Goal: Feedback & Contribution: Contribute content

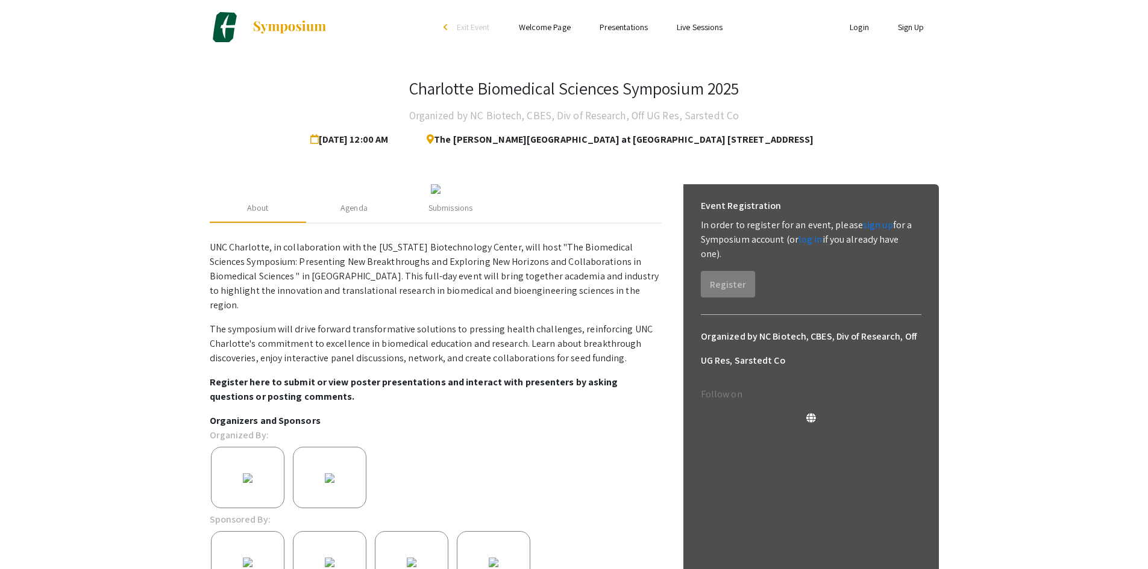
click at [859, 26] on link "Login" at bounding box center [859, 27] width 19 height 11
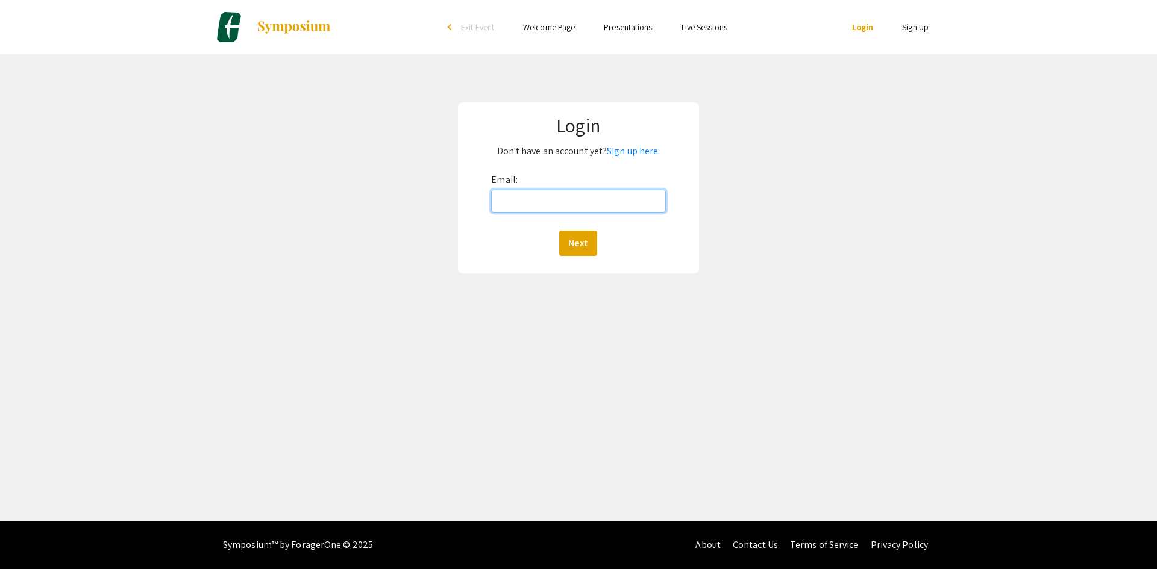
click at [600, 197] on input "Email:" at bounding box center [578, 201] width 174 height 23
click at [637, 153] on link "Sign up here." at bounding box center [633, 151] width 53 height 13
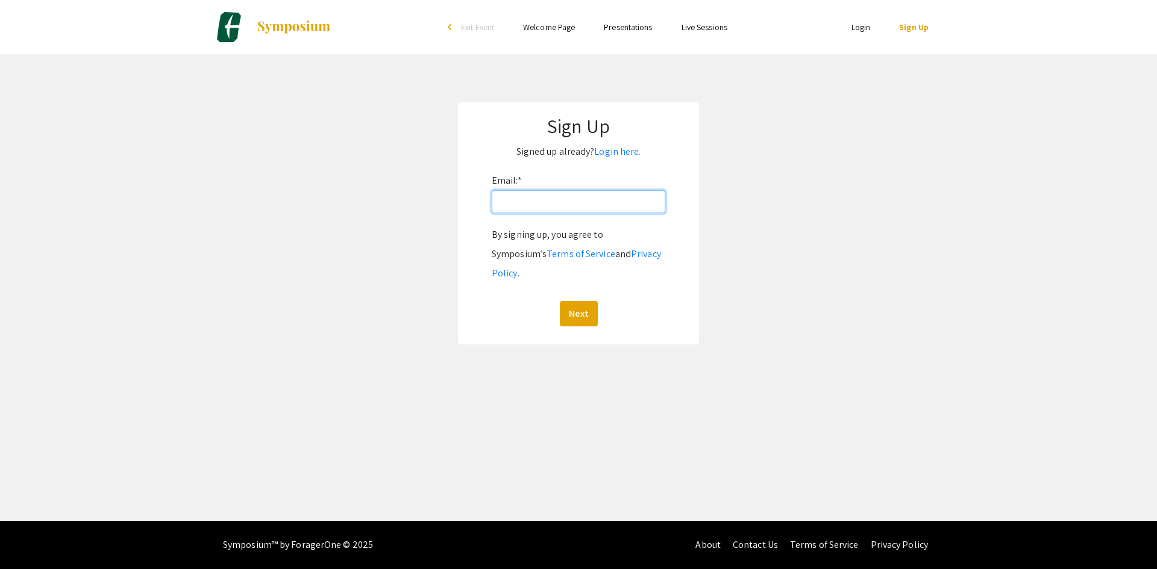
click at [583, 199] on input "Email: *" at bounding box center [579, 201] width 174 height 23
type input "[EMAIL_ADDRESS][DOMAIN_NAME]"
click at [560, 301] on button "Next" at bounding box center [579, 313] width 38 height 25
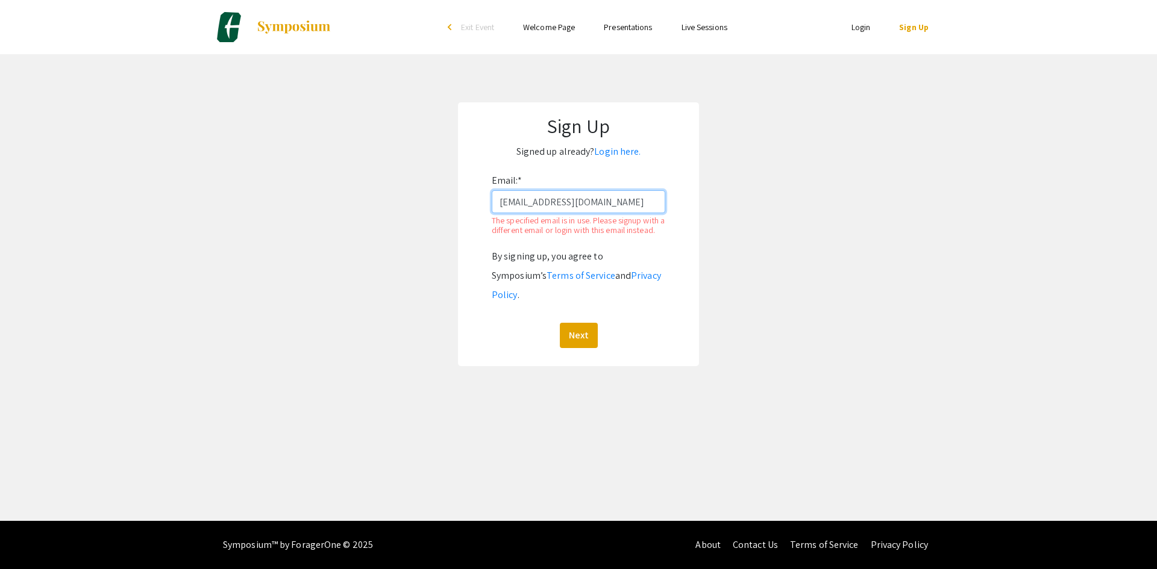
click at [662, 203] on input "[EMAIL_ADDRESS][DOMAIN_NAME]" at bounding box center [579, 201] width 174 height 23
click at [851, 32] on link "Login" at bounding box center [860, 27] width 19 height 11
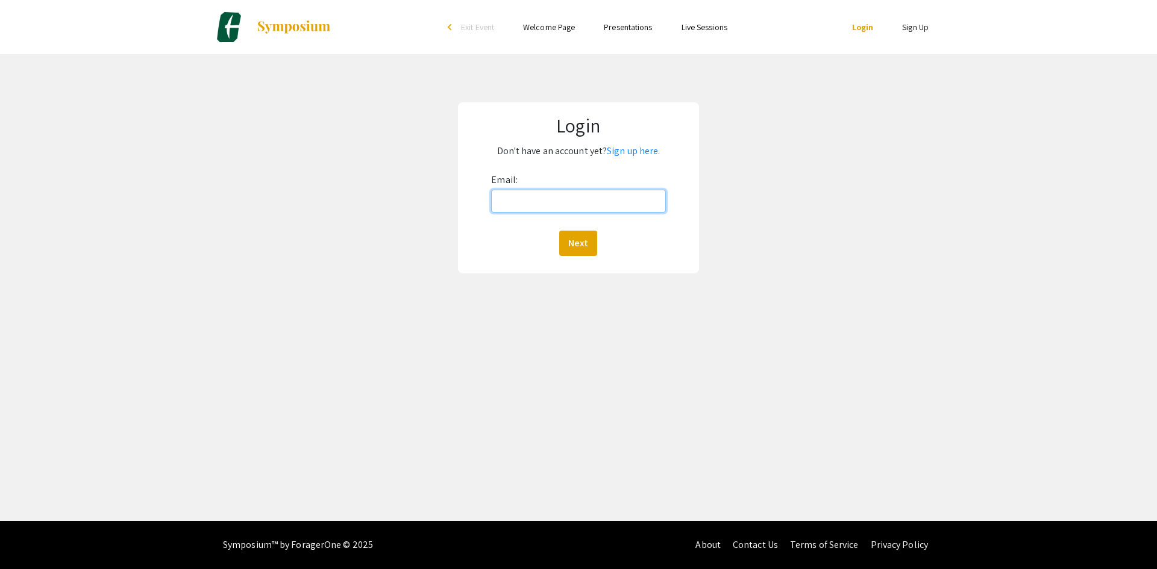
click at [538, 201] on input "Email:" at bounding box center [578, 201] width 174 height 23
type input "[EMAIL_ADDRESS][DOMAIN_NAME]"
click at [559, 231] on button "Next" at bounding box center [578, 243] width 38 height 25
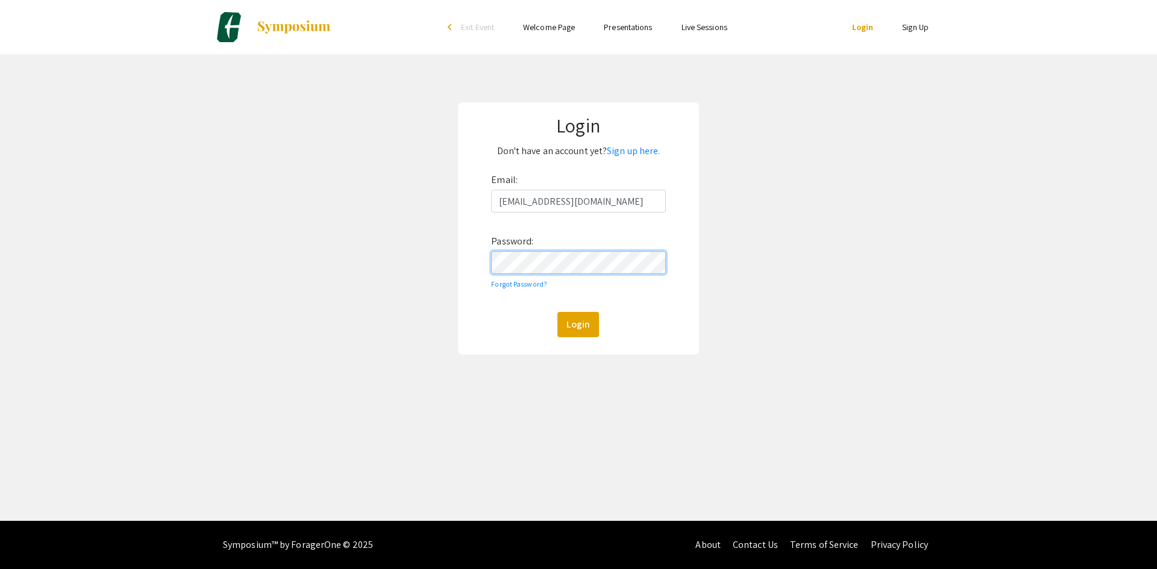
click at [557, 312] on button "Login" at bounding box center [578, 324] width 42 height 25
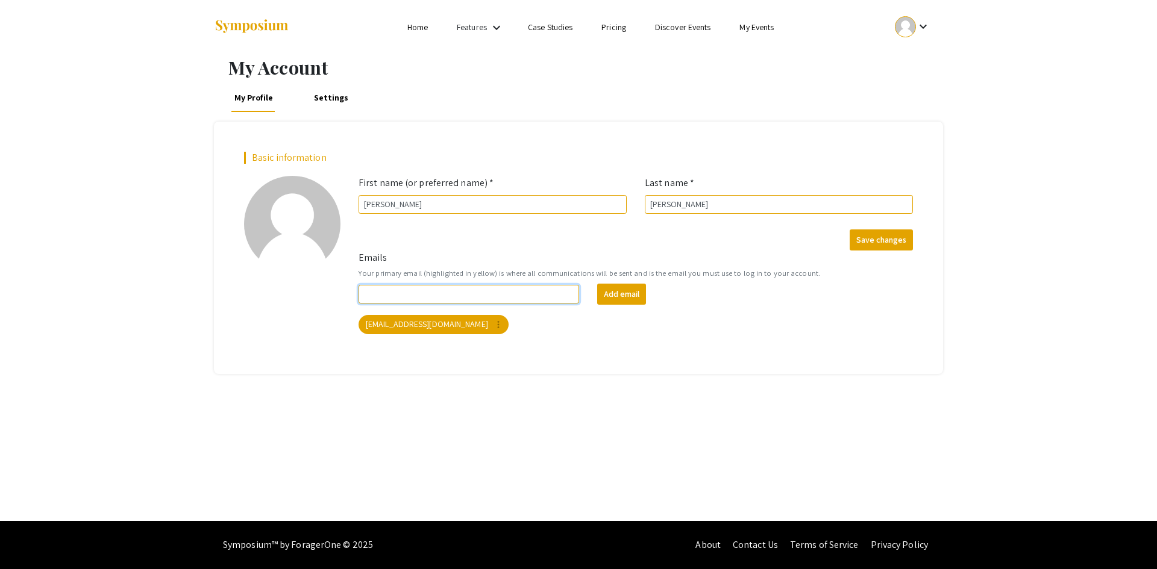
click at [480, 296] on input "Emails" at bounding box center [468, 294] width 221 height 19
type input "[EMAIL_ADDRESS][DOMAIN_NAME]"
click at [386, 318] on mat-chip "lcocciol@charlotte.edu more_vert" at bounding box center [433, 324] width 150 height 19
click at [431, 324] on mat-chip "lcocciol@charlotte.edu more_vert" at bounding box center [433, 324] width 150 height 19
drag, startPoint x: 468, startPoint y: 294, endPoint x: 309, endPoint y: 288, distance: 159.2
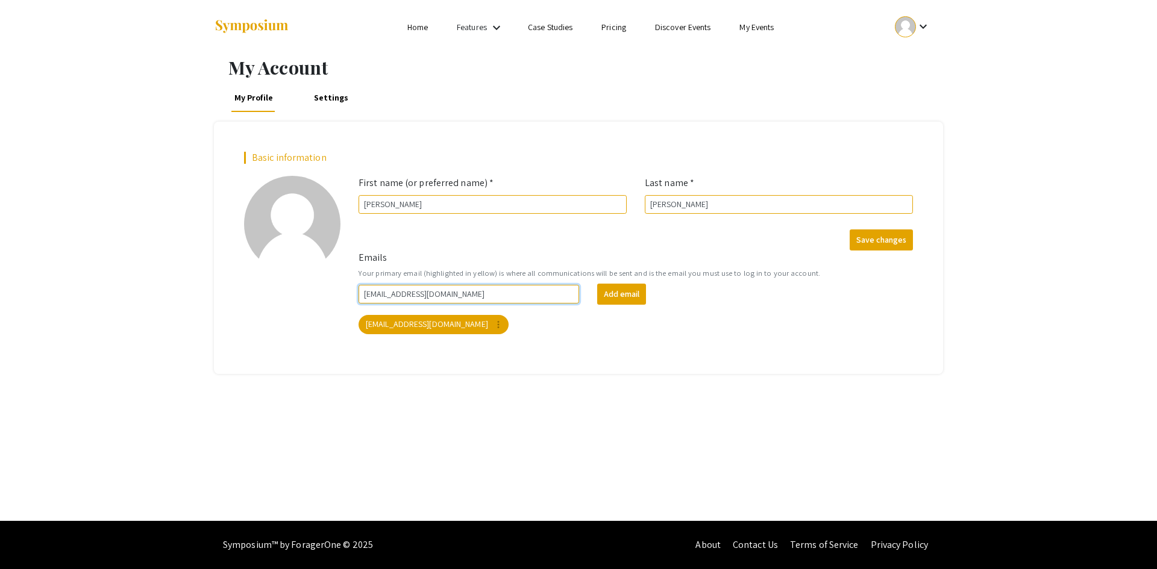
click at [309, 288] on div "Basic information add_a_photo Click to update profile photo First name (or pref…" at bounding box center [578, 248] width 687 height 192
click at [504, 374] on div "Basic information add_a_photo Click to update profile photo First name (or pref…" at bounding box center [578, 248] width 729 height 252
click at [328, 97] on link "Settings" at bounding box center [331, 97] width 40 height 29
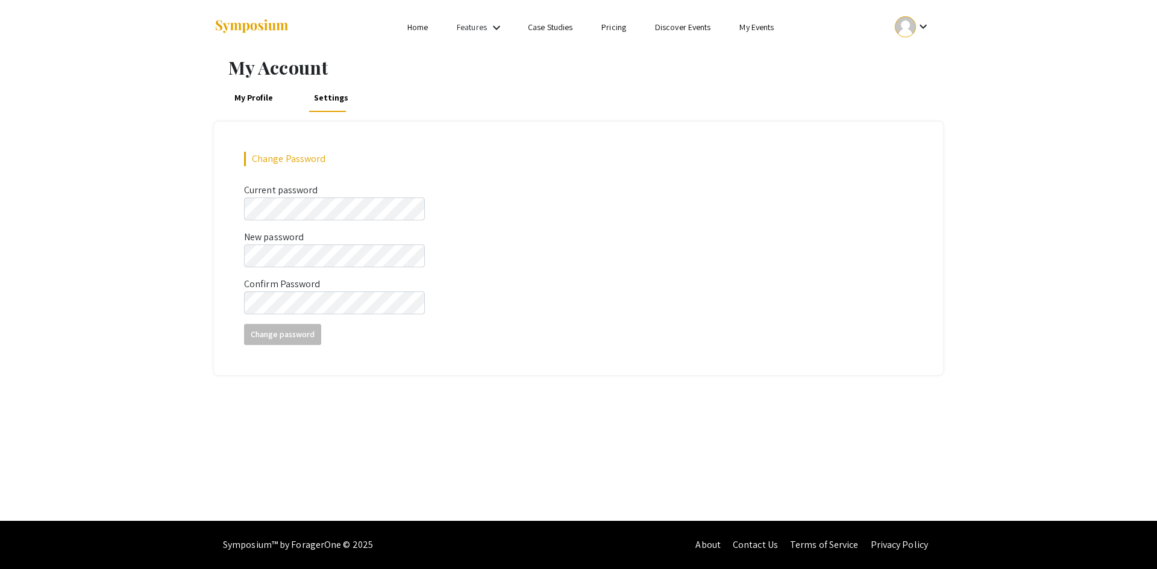
click at [262, 100] on link "My Profile" at bounding box center [253, 97] width 45 height 29
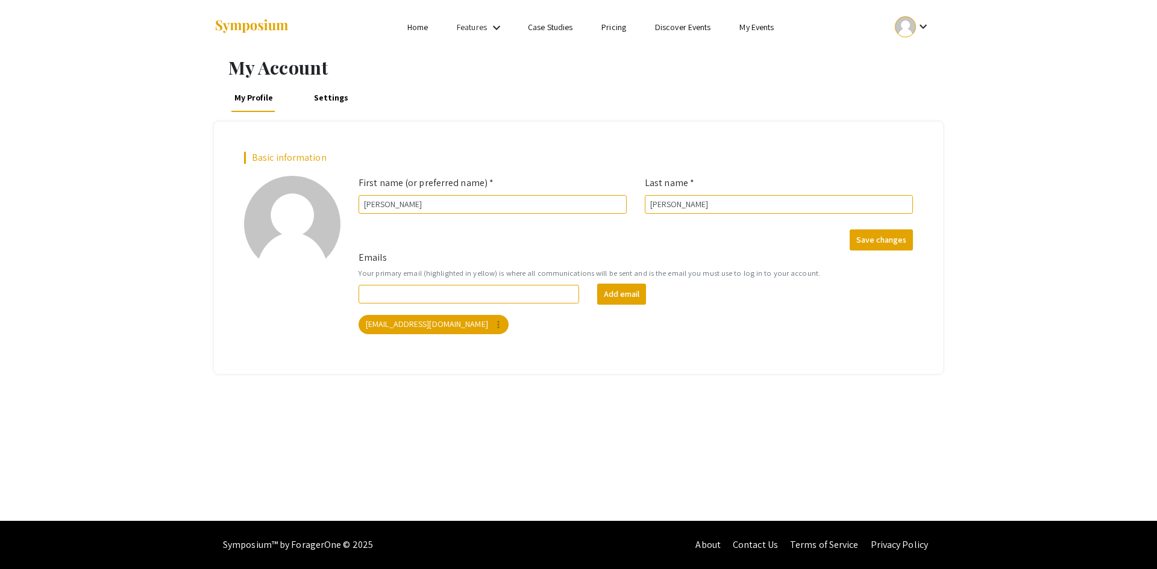
click at [418, 26] on link "Home" at bounding box center [417, 27] width 20 height 11
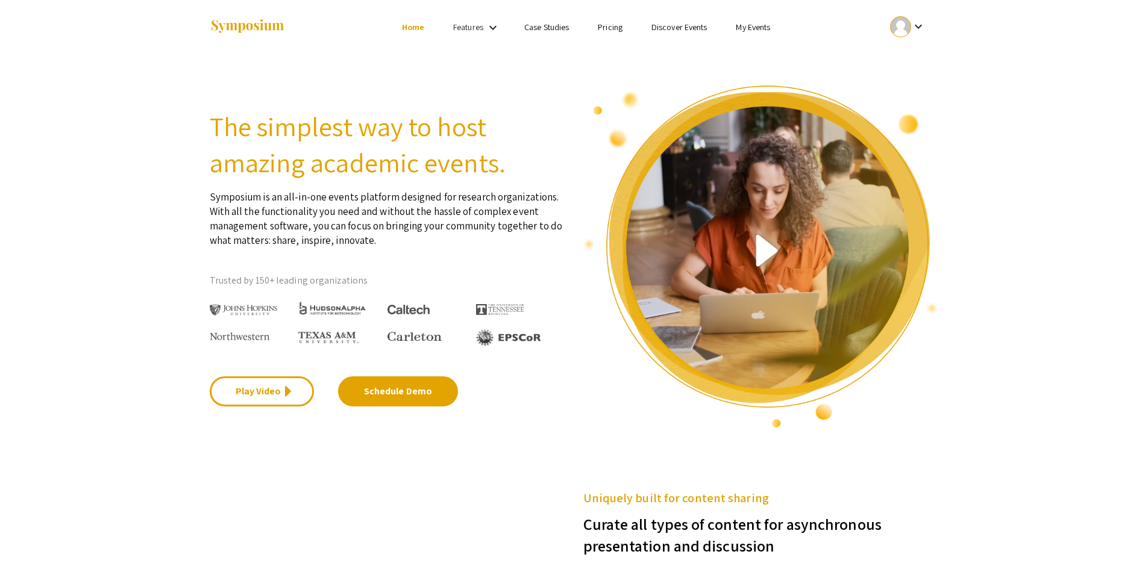
click at [473, 27] on link "Features" at bounding box center [468, 27] width 30 height 11
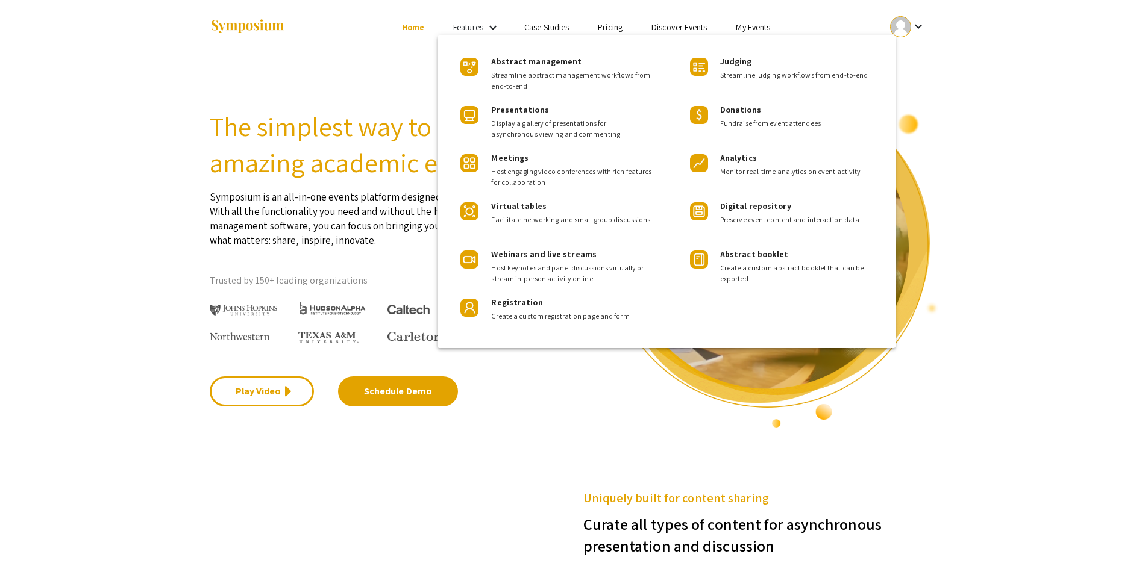
click at [473, 27] on div at bounding box center [574, 284] width 1148 height 569
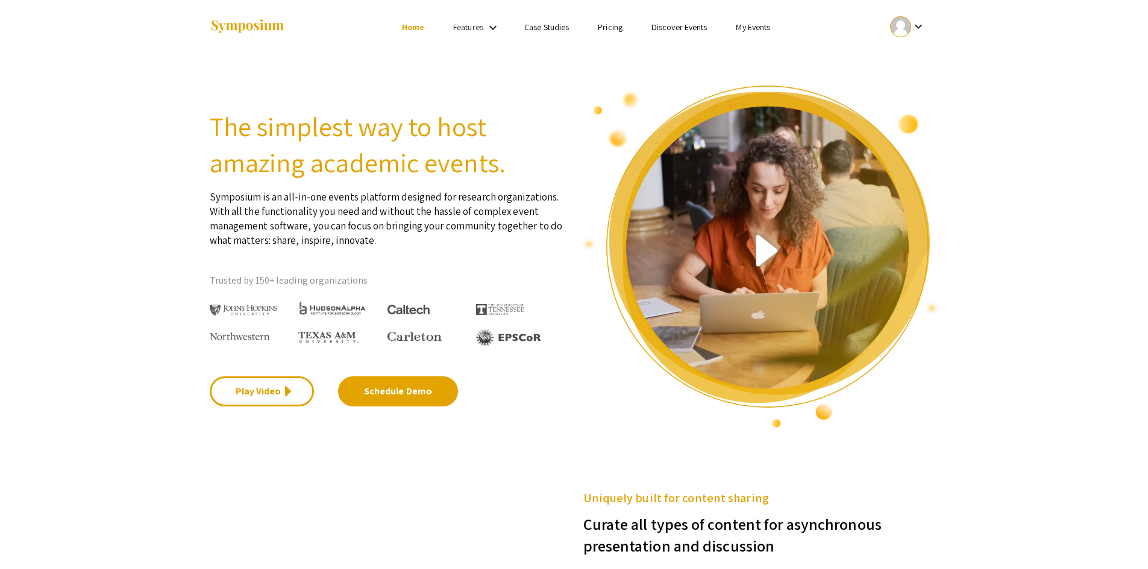
click at [883, 27] on button "keyboard_arrow_down" at bounding box center [907, 26] width 61 height 27
click at [969, 28] on div at bounding box center [574, 284] width 1148 height 569
click at [912, 25] on mat-icon "keyboard_arrow_down" at bounding box center [918, 26] width 14 height 14
click at [921, 81] on button "My Submissions" at bounding box center [914, 88] width 74 height 29
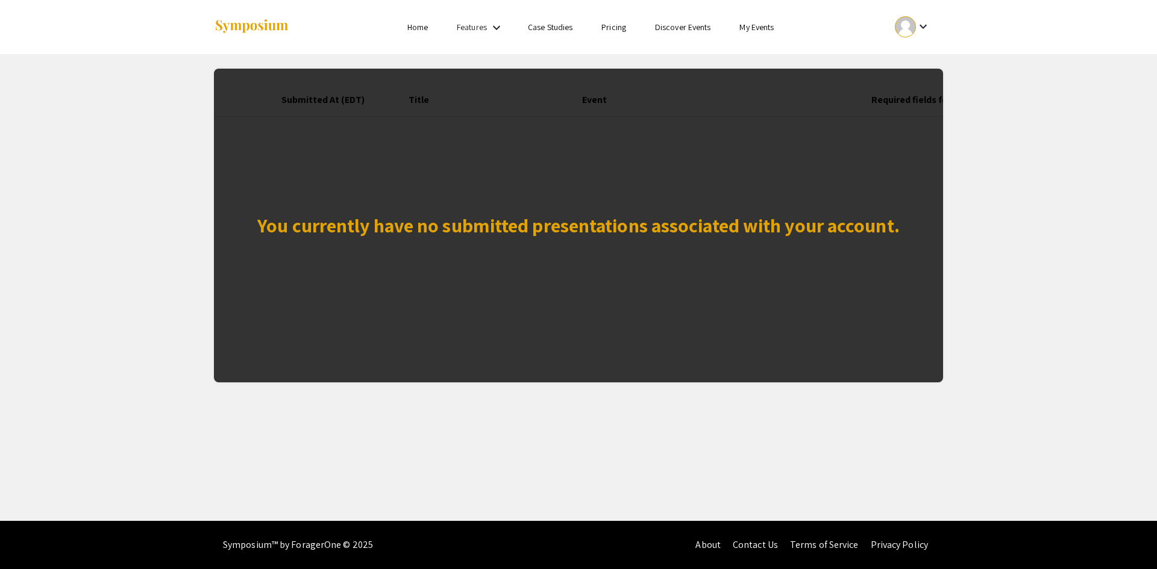
click at [713, 218] on div "You currently have no submitted presentations associated with your account." at bounding box center [578, 225] width 642 height 29
click at [998, 210] on app-my-submissions "You currently have no submitted presentations associated with your account. Sub…" at bounding box center [578, 218] width 1157 height 328
click at [907, 30] on div at bounding box center [905, 26] width 21 height 21
click at [765, 32] on div at bounding box center [578, 284] width 1157 height 569
click at [762, 29] on link "My Events" at bounding box center [756, 27] width 34 height 11
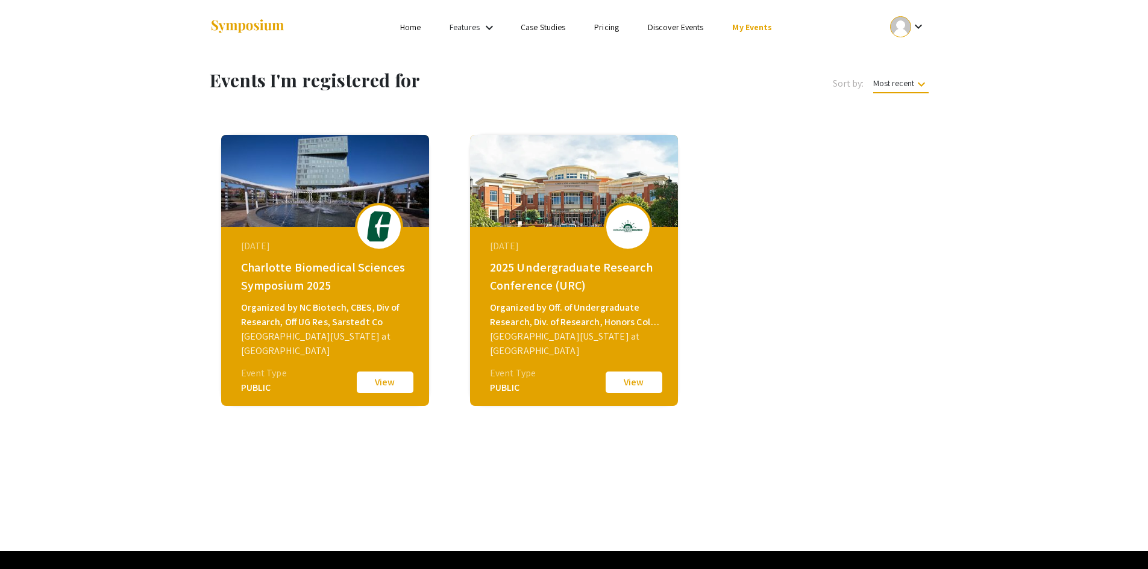
click at [348, 290] on div "Charlotte Biomedical Sciences Symposium 2025" at bounding box center [326, 276] width 171 height 36
click at [385, 384] on button "View" at bounding box center [385, 382] width 60 height 25
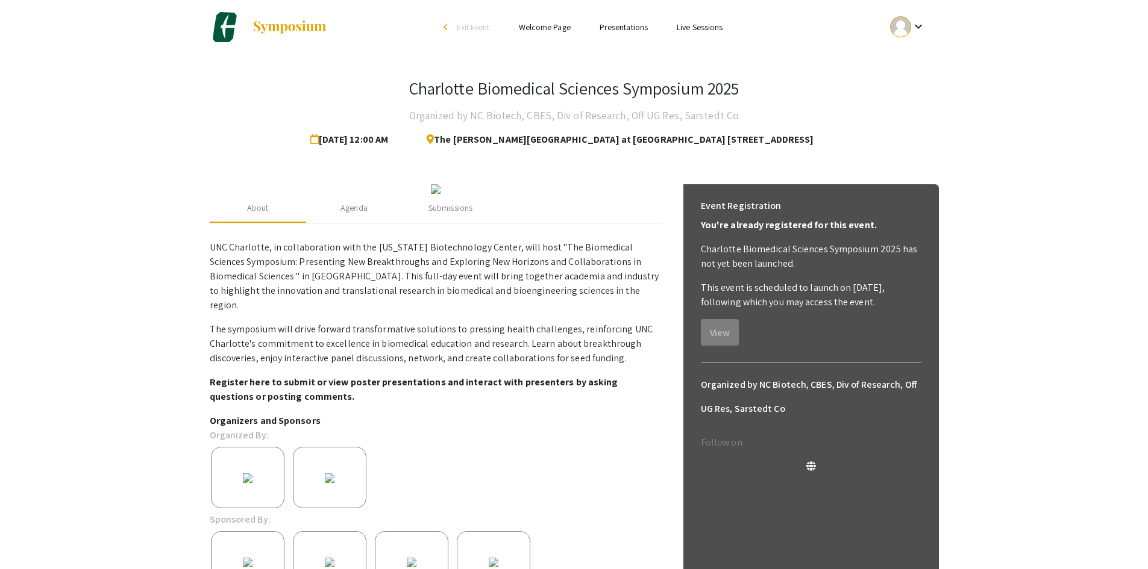
click at [614, 33] on li "Presentations" at bounding box center [623, 27] width 77 height 14
click at [615, 29] on link "Presentations" at bounding box center [624, 27] width 48 height 11
click at [624, 27] on link "Presentations" at bounding box center [624, 27] width 48 height 11
click at [627, 52] on ul "Skip navigation arrow_back_ios Exit Event Welcome Page Presentations Live Sessi…" at bounding box center [574, 27] width 240 height 54
click at [627, 27] on link "Presentations" at bounding box center [624, 27] width 48 height 11
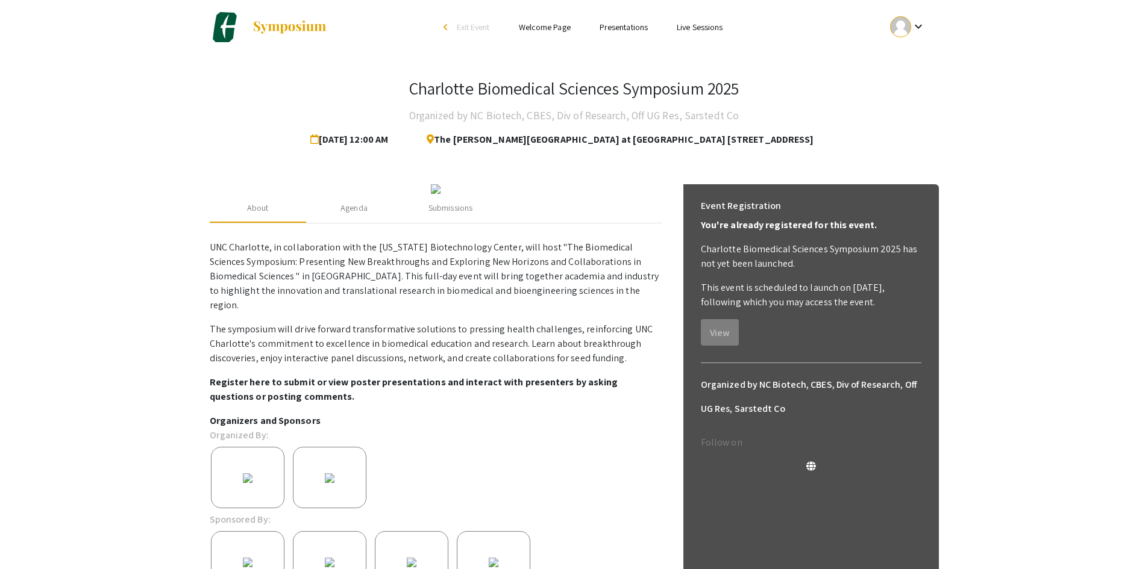
click at [627, 27] on link "Presentations" at bounding box center [624, 27] width 48 height 11
click at [622, 28] on link "Presentations" at bounding box center [624, 27] width 48 height 11
click at [660, 177] on div "About Agenda Submissions UNC Charlotte, in collaboration with the North Carolin…" at bounding box center [574, 401] width 729 height 463
click at [627, 25] on link "Presentations" at bounding box center [624, 27] width 48 height 11
click at [610, 27] on link "Presentations" at bounding box center [624, 27] width 48 height 11
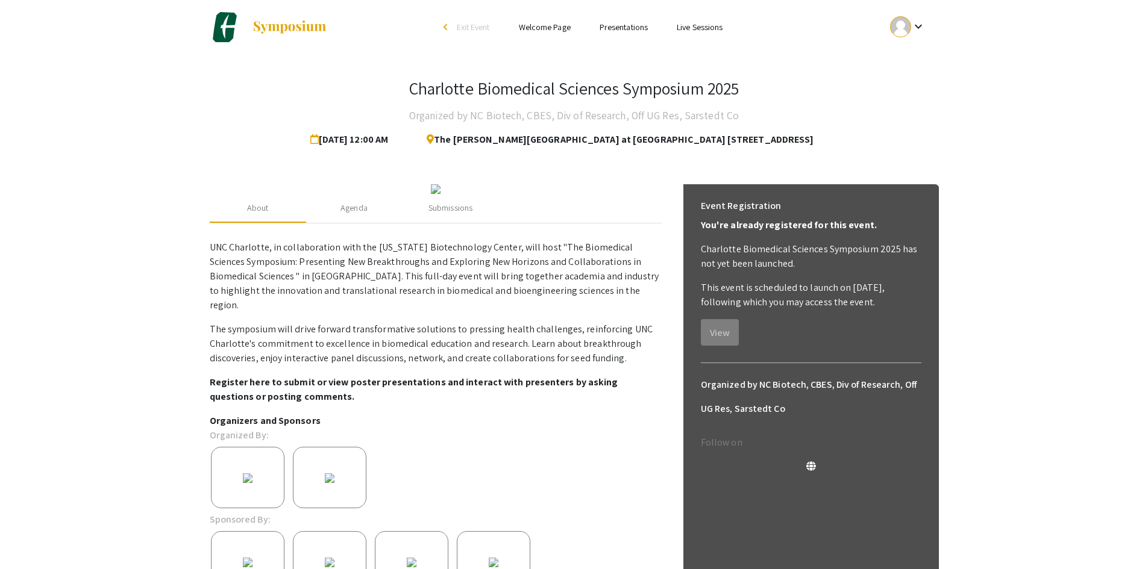
click at [610, 27] on link "Presentations" at bounding box center [624, 27] width 48 height 11
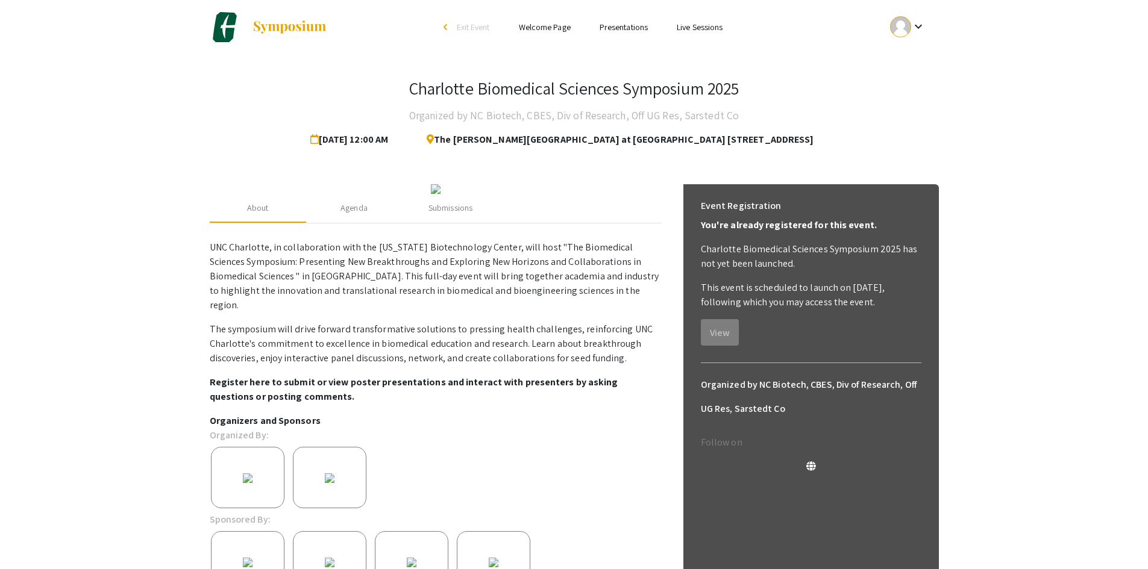
click at [610, 27] on link "Presentations" at bounding box center [624, 27] width 48 height 11
click at [607, 25] on link "Presentations" at bounding box center [624, 27] width 48 height 11
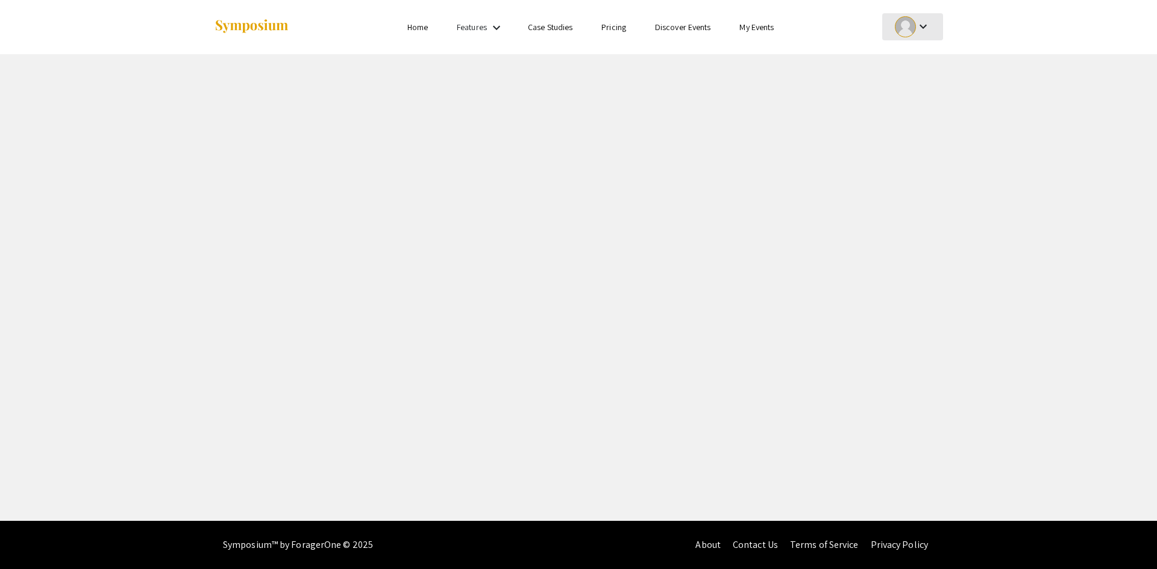
click at [894, 16] on div "keyboard_arrow_down" at bounding box center [913, 26] width 42 height 27
click at [919, 60] on button "My Account" at bounding box center [919, 59] width 74 height 29
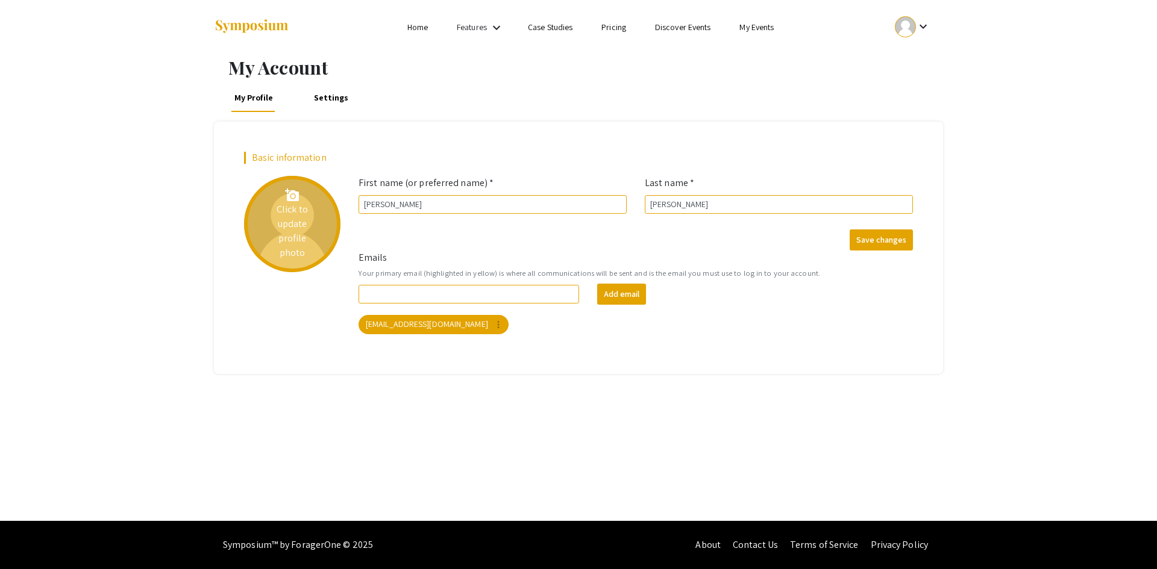
click at [286, 235] on div "add_a_photo Click to update profile photo" at bounding box center [292, 224] width 96 height 96
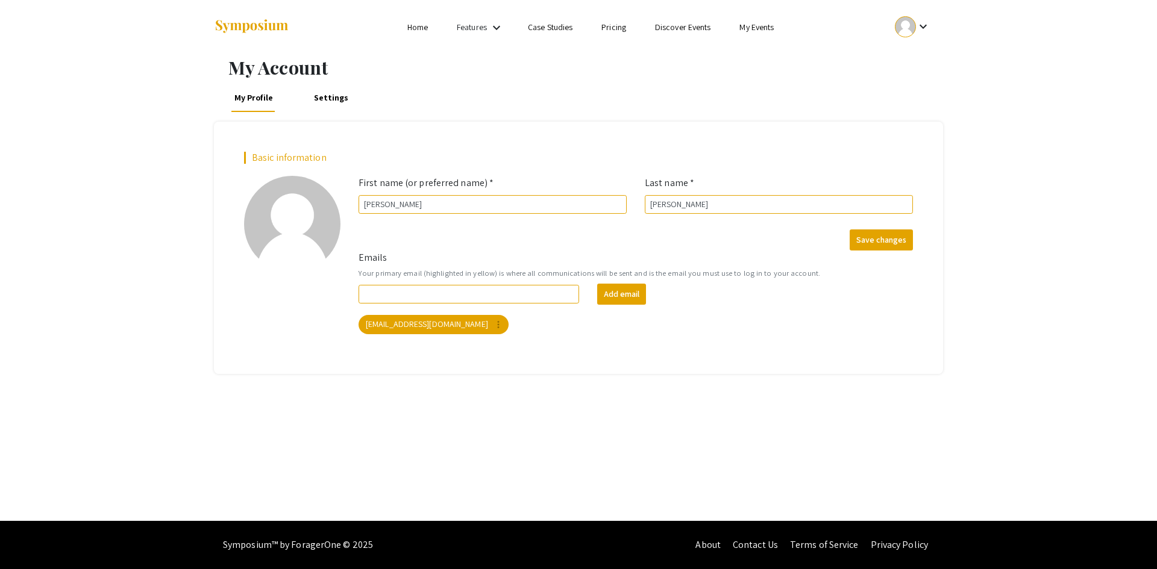
click at [754, 25] on link "My Events" at bounding box center [756, 27] width 34 height 11
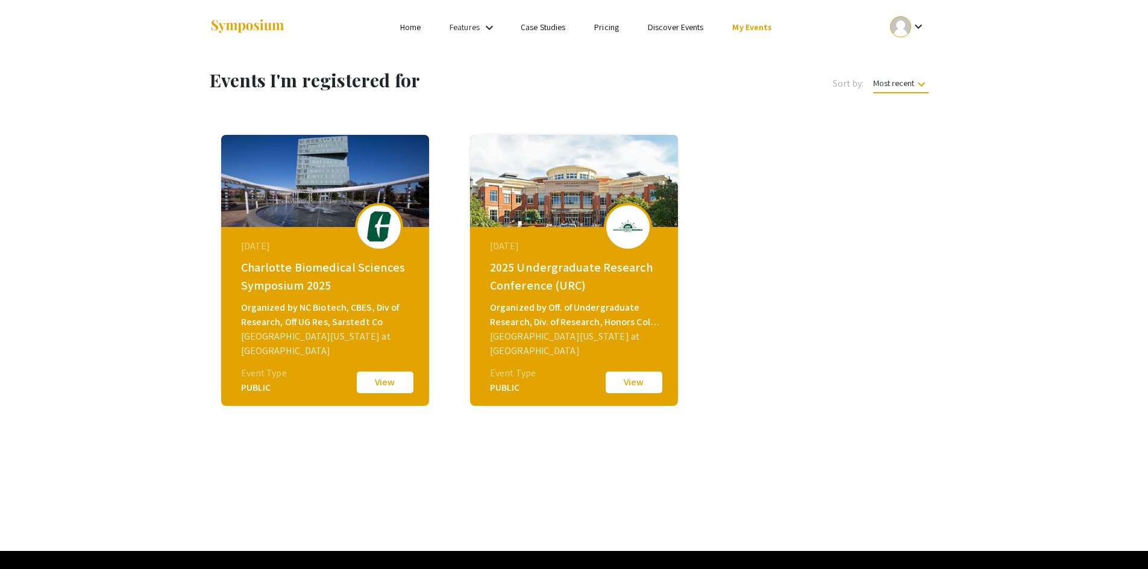
click at [380, 240] on img at bounding box center [379, 226] width 36 height 30
click at [391, 379] on button "View" at bounding box center [385, 382] width 60 height 25
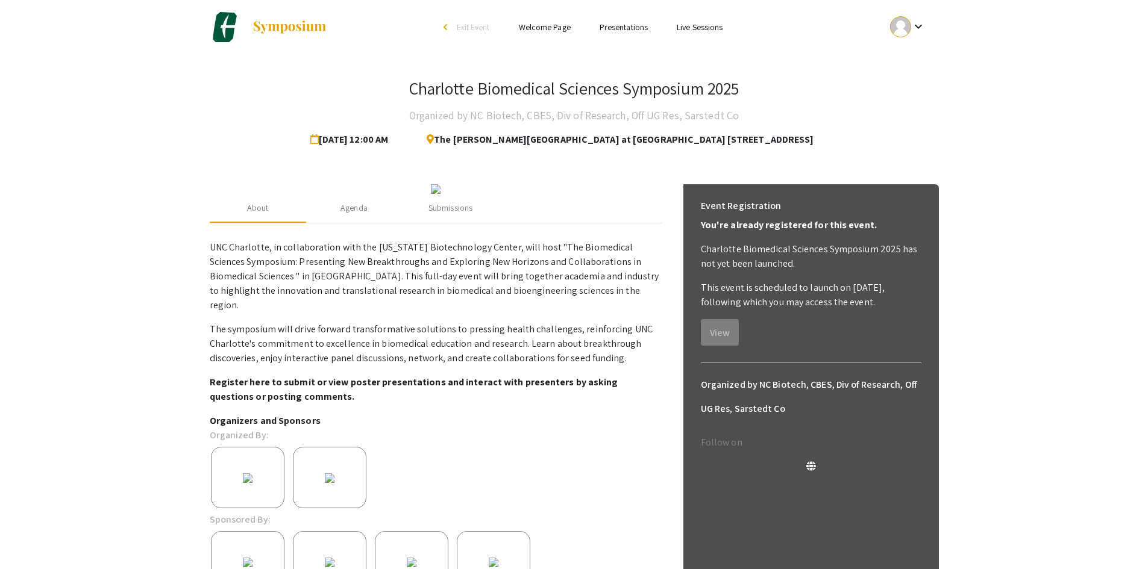
click at [613, 28] on link "Presentations" at bounding box center [624, 27] width 48 height 11
click at [687, 27] on link "Live Sessions" at bounding box center [700, 27] width 46 height 11
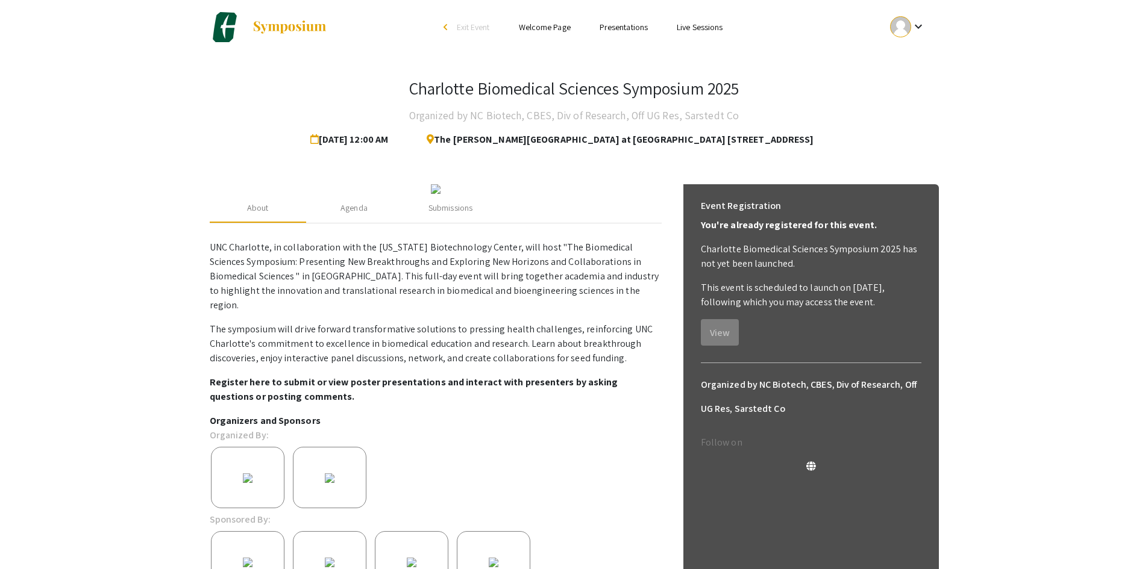
click at [553, 27] on link "Welcome Page" at bounding box center [545, 27] width 52 height 11
click at [619, 30] on link "Presentations" at bounding box center [624, 27] width 48 height 11
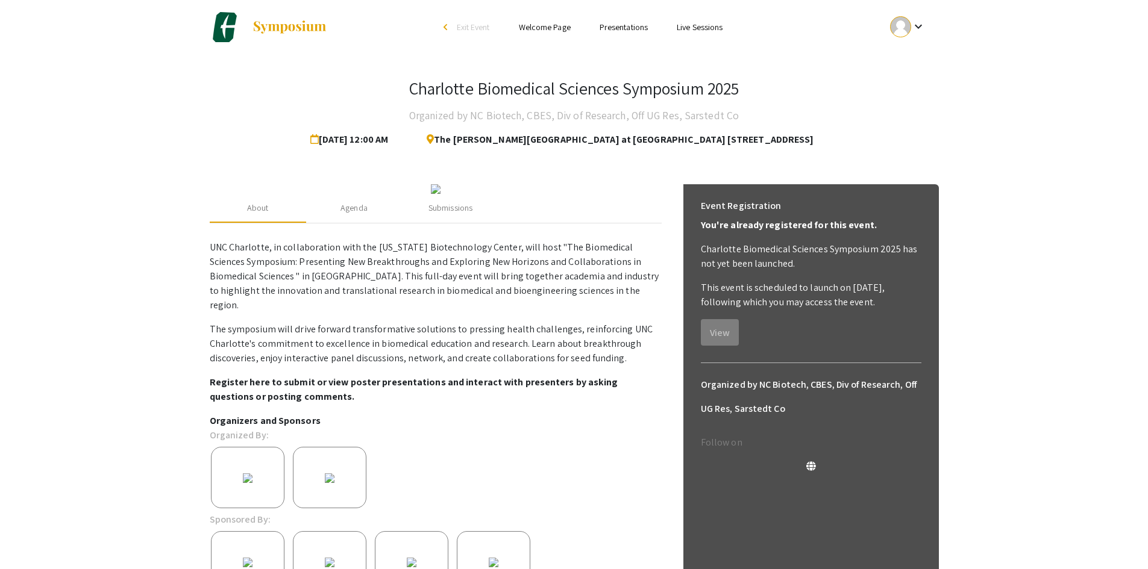
click at [619, 30] on link "Presentations" at bounding box center [624, 27] width 48 height 11
click at [610, 28] on link "Presentations" at bounding box center [624, 27] width 48 height 11
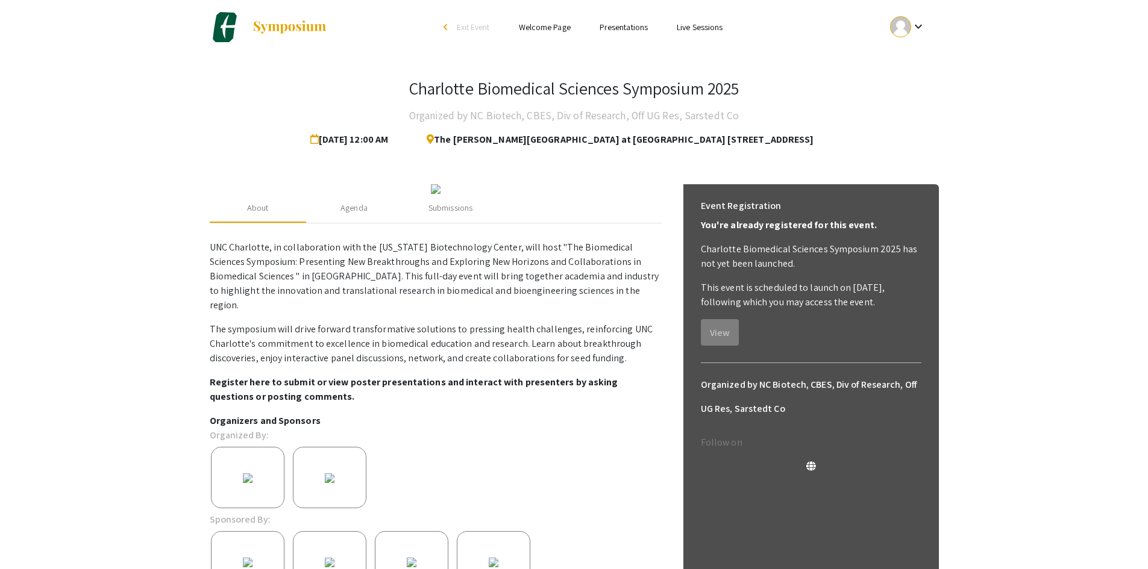
click at [905, 29] on div at bounding box center [900, 26] width 21 height 21
click at [921, 80] on button "My Submissions" at bounding box center [914, 88] width 74 height 29
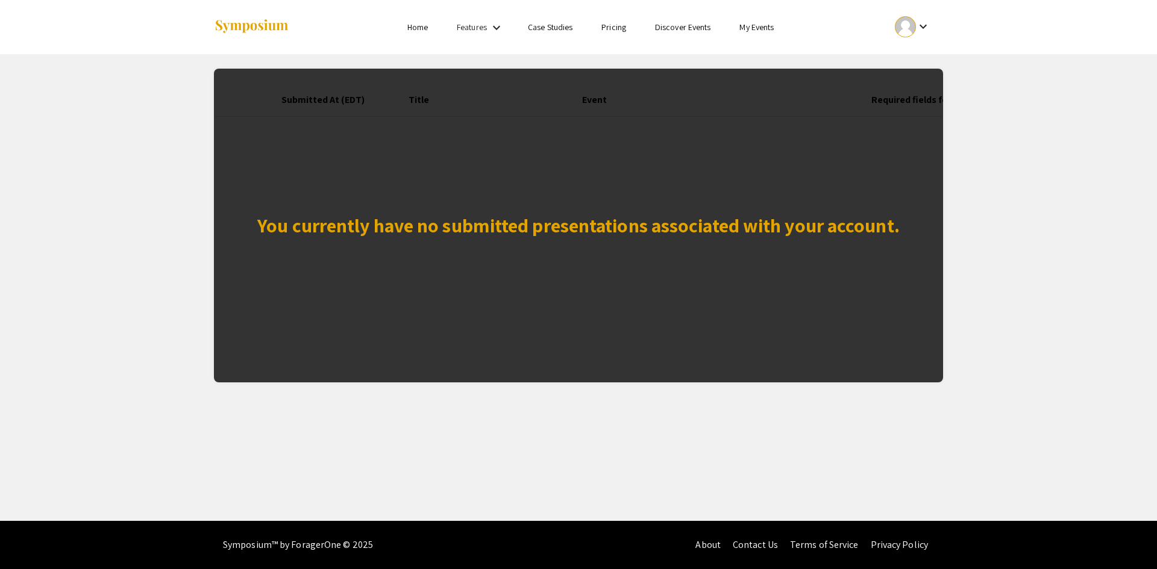
click at [857, 205] on div "You currently have no submitted presentations associated with your account." at bounding box center [578, 226] width 729 height 314
click at [1011, 176] on app-my-submissions "You currently have no submitted presentations associated with your account. Sub…" at bounding box center [578, 218] width 1157 height 328
click at [440, 177] on div "You currently have no submitted presentations associated with your account." at bounding box center [578, 226] width 729 height 314
click at [344, 234] on div "You currently have no submitted presentations associated with your account." at bounding box center [578, 225] width 642 height 29
click at [771, 28] on link "My Events" at bounding box center [756, 27] width 34 height 11
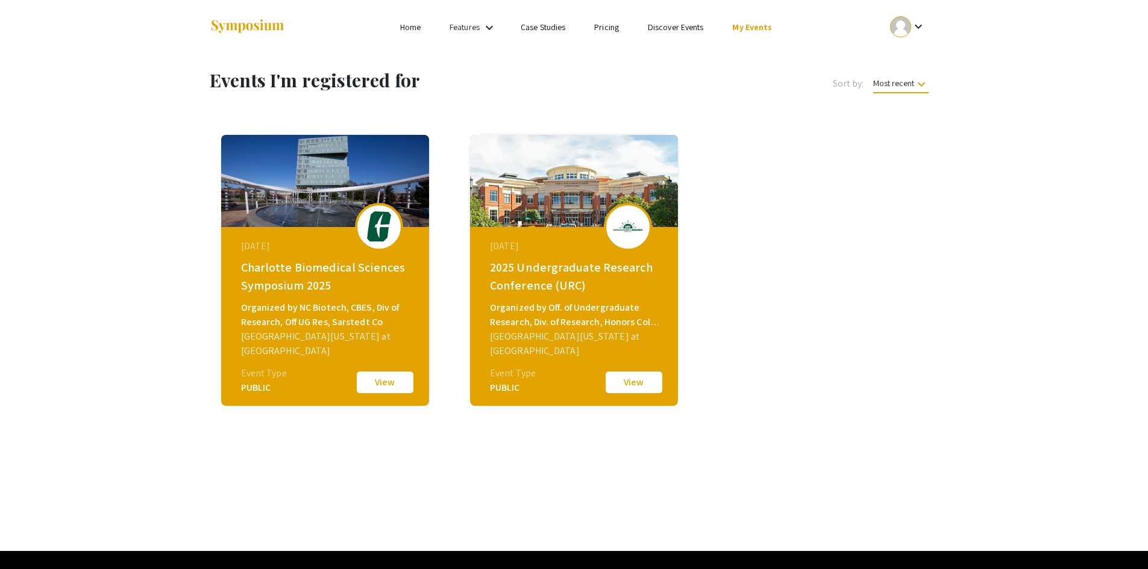
click at [380, 226] on img at bounding box center [379, 226] width 36 height 30
click at [377, 378] on button "View" at bounding box center [385, 382] width 60 height 25
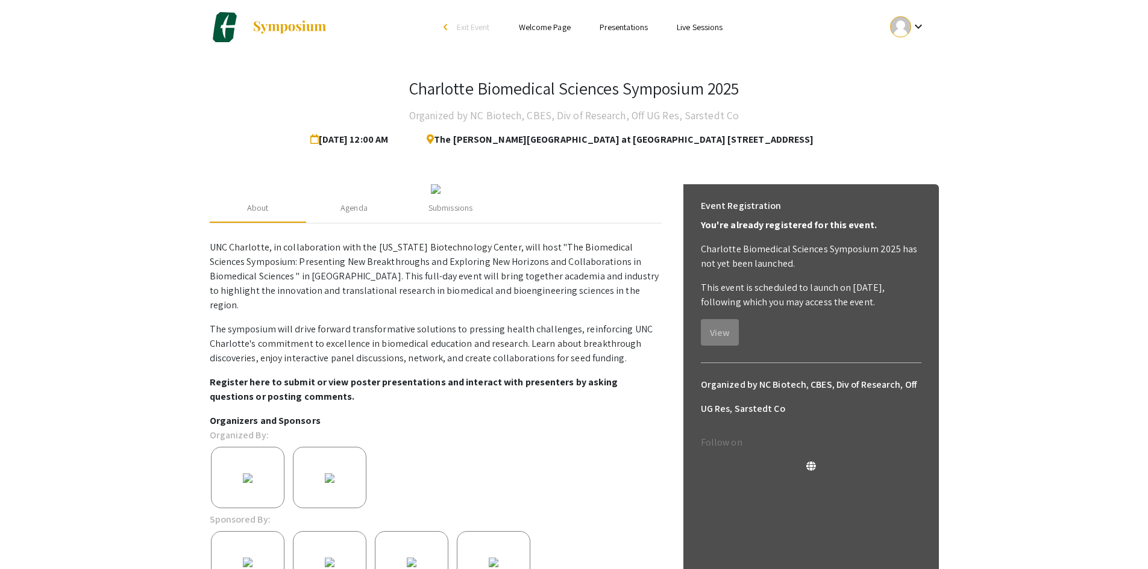
click at [563, 27] on link "Welcome Page" at bounding box center [545, 27] width 52 height 11
click at [541, 24] on link "Welcome Page" at bounding box center [545, 27] width 52 height 11
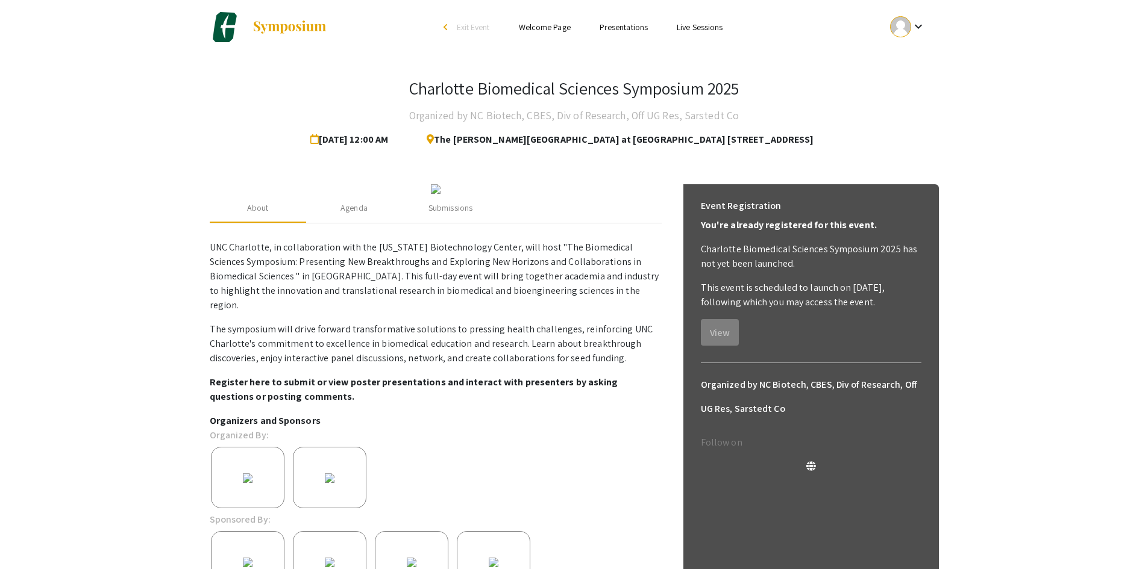
click at [541, 24] on link "Welcome Page" at bounding box center [545, 27] width 52 height 11
click at [440, 214] on div "Submissions" at bounding box center [450, 208] width 44 height 13
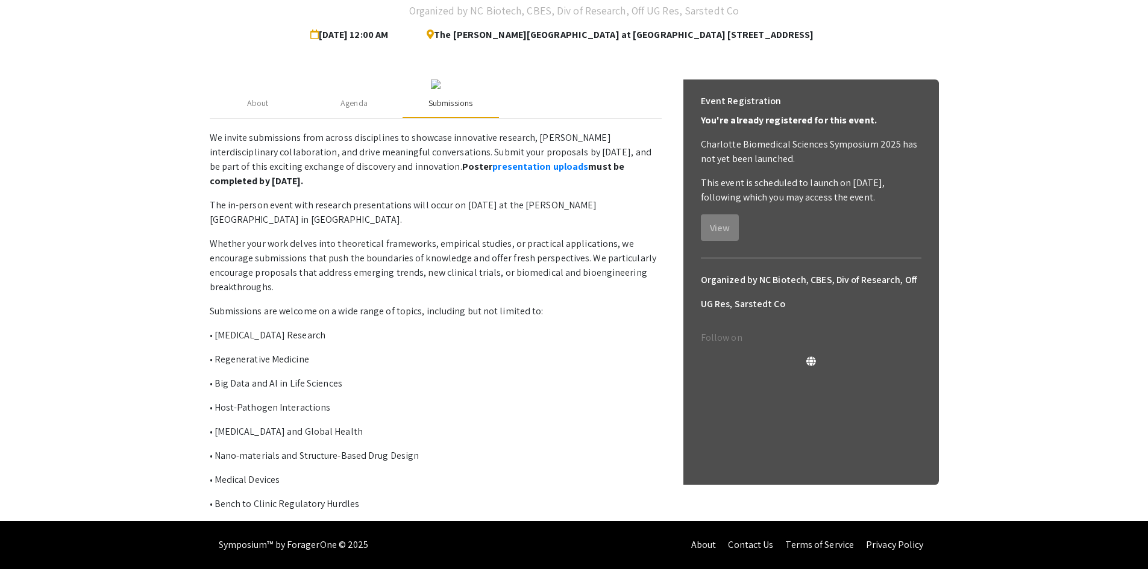
scroll to position [181, 0]
click at [492, 173] on link "presentation uploads" at bounding box center [540, 166] width 96 height 13
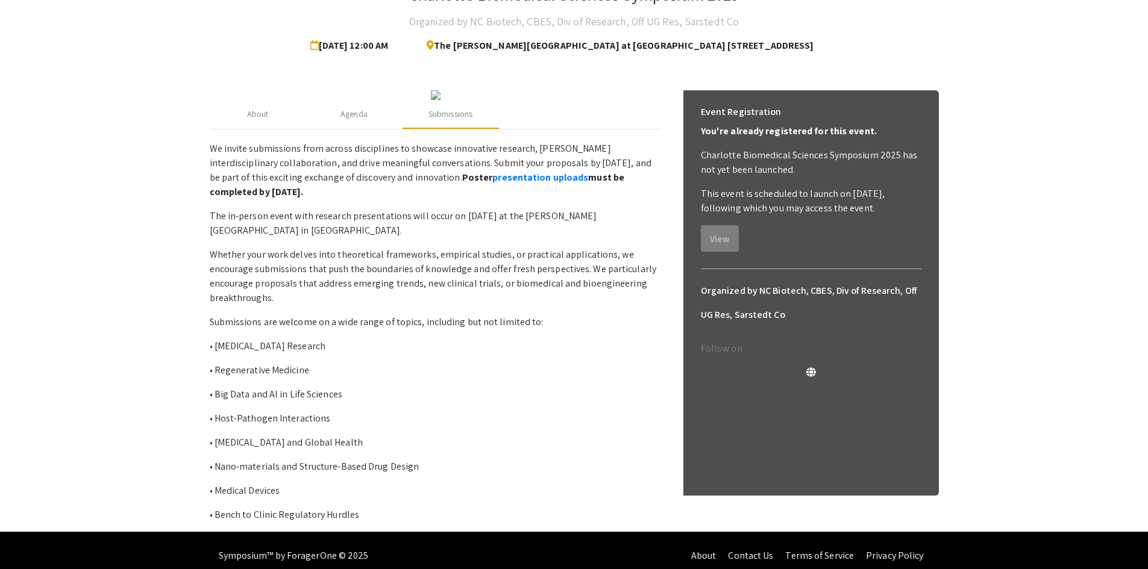
scroll to position [221, 0]
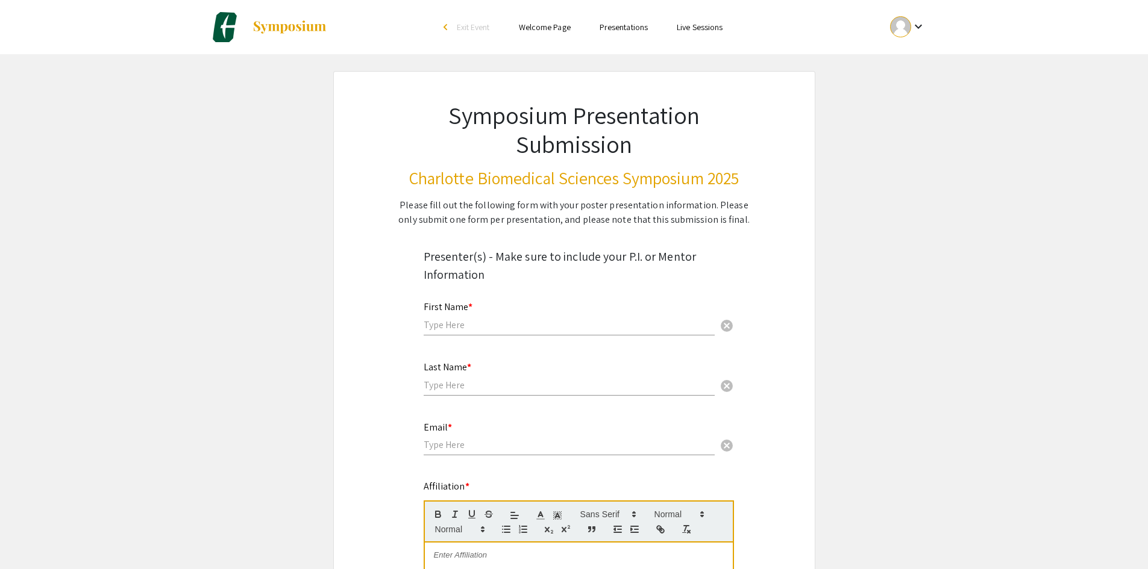
click at [490, 318] on div "First Name * cancel" at bounding box center [569, 313] width 291 height 46
type input "l"
type input "[PERSON_NAME]"
type input "[EMAIL_ADDRESS][DOMAIN_NAME]"
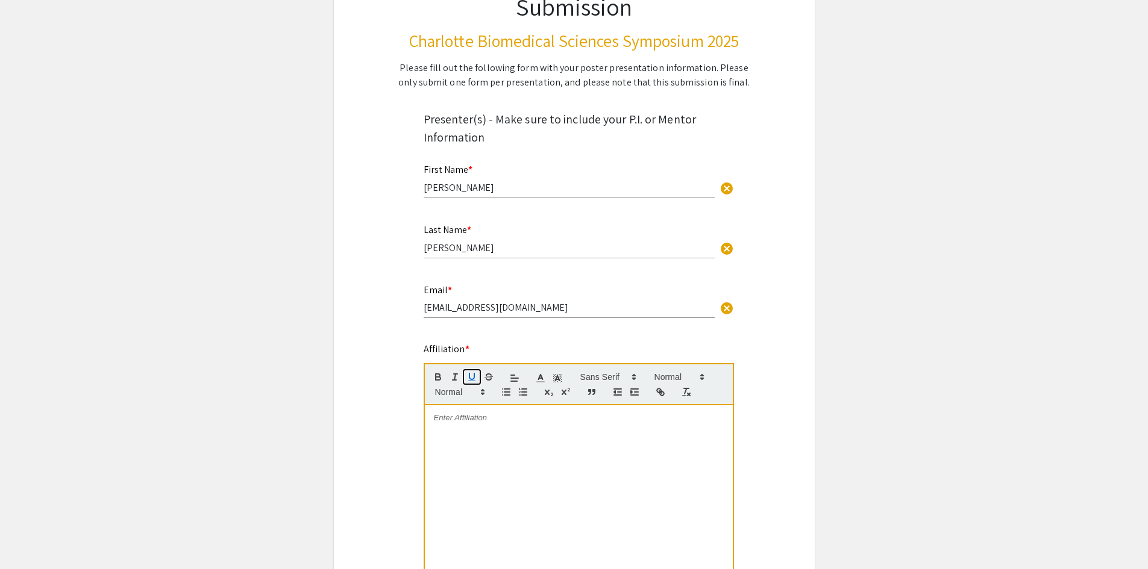
scroll to position [181, 0]
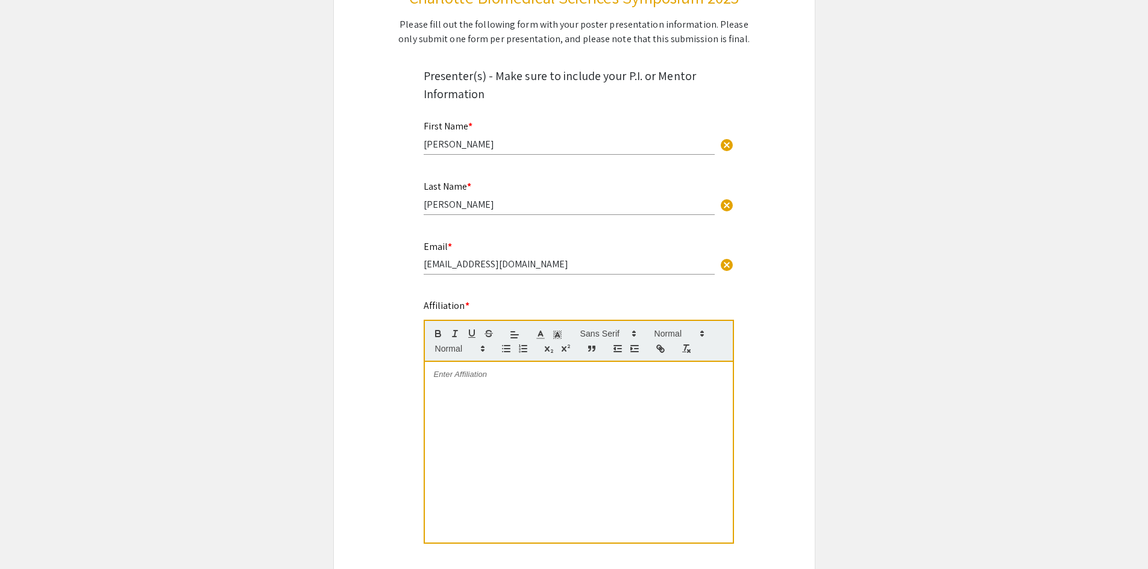
click at [506, 407] on div at bounding box center [579, 452] width 308 height 181
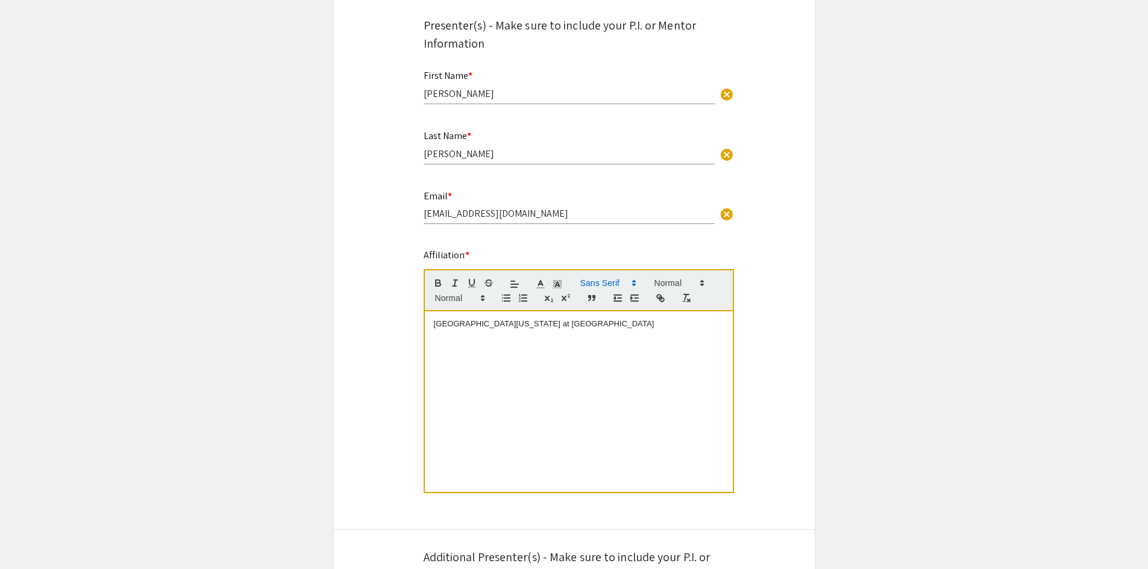
scroll to position [241, 0]
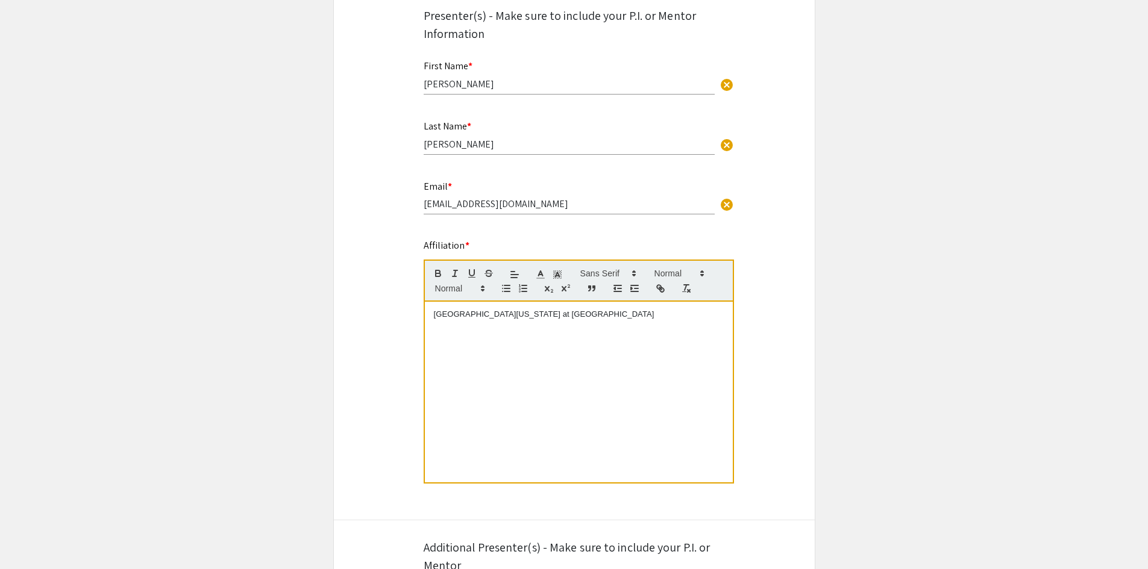
click at [606, 315] on p "University of North Carolina at Charlotte" at bounding box center [579, 314] width 290 height 11
click at [537, 336] on div "University of North Carolina at Charlotte Dr. Patricijia van Oosten-Hawle" at bounding box center [579, 392] width 308 height 181
drag, startPoint x: 563, startPoint y: 326, endPoint x: 431, endPoint y: 328, distance: 132.6
click at [431, 328] on div "University of North Carolina at Charlotte Dr. Patricijia van Oosten-Hawle" at bounding box center [579, 392] width 308 height 181
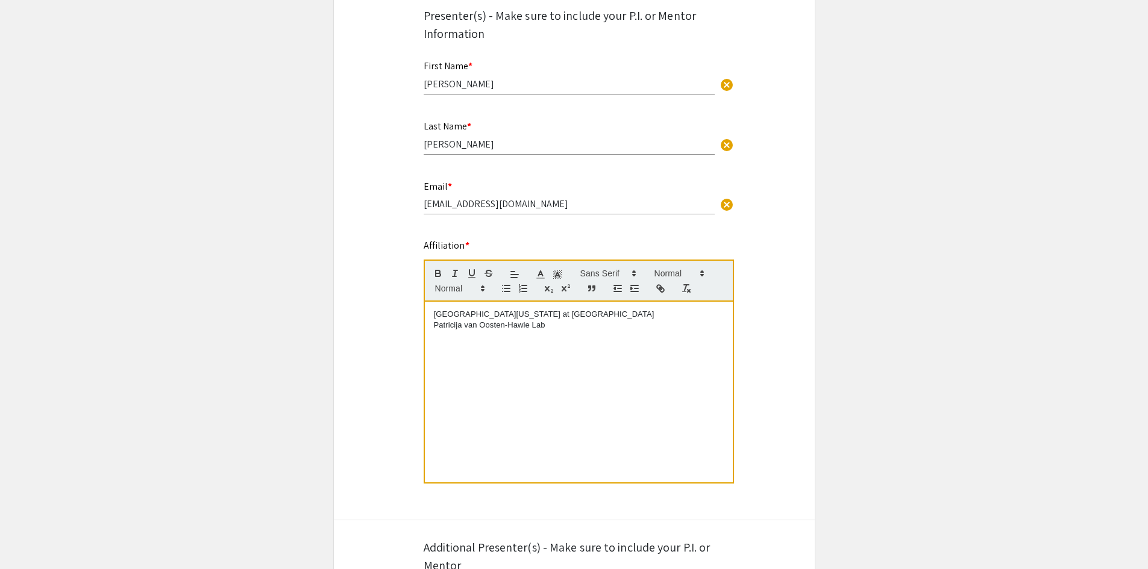
click at [435, 327] on p "Patricija van Oosten-Hawle Lab" at bounding box center [579, 325] width 290 height 11
click at [550, 328] on p "Dr. Patricija van Oosten-Hawle Lab" at bounding box center [579, 325] width 290 height 11
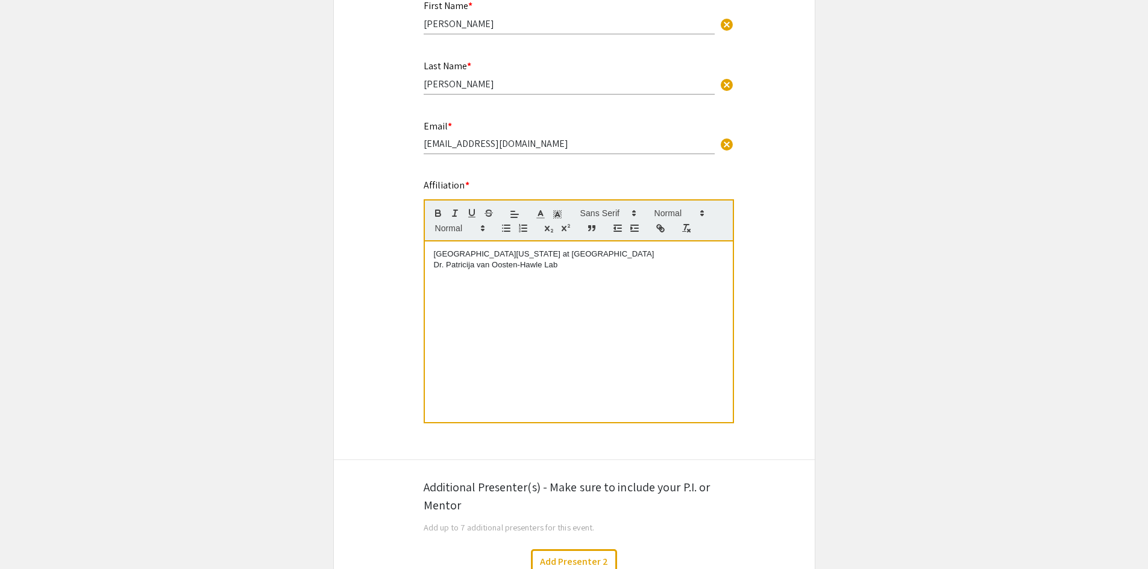
scroll to position [362, 0]
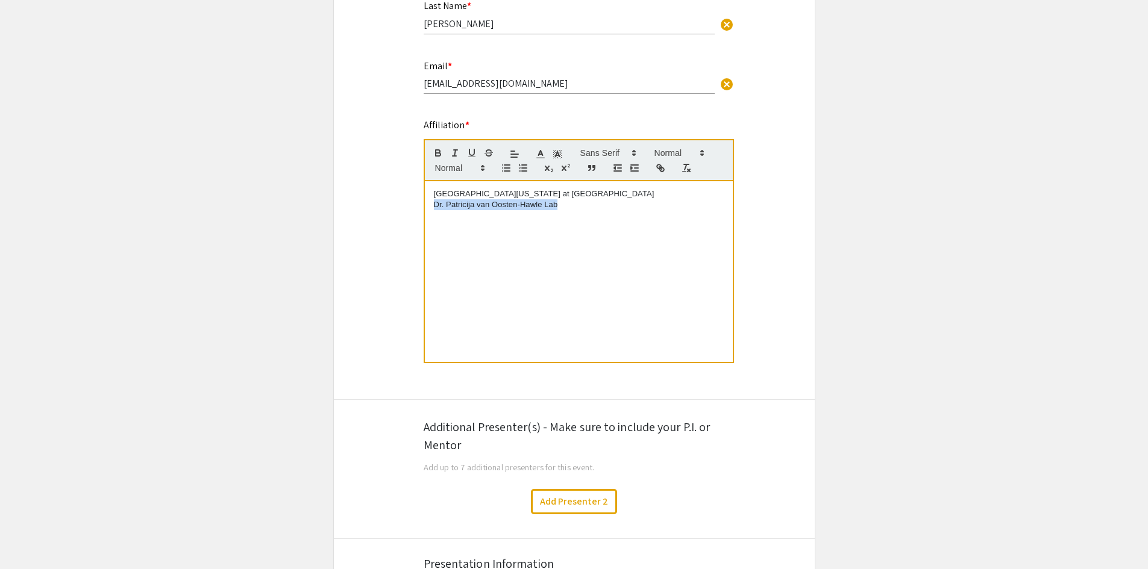
drag, startPoint x: 569, startPoint y: 213, endPoint x: 426, endPoint y: 211, distance: 142.8
click at [426, 211] on div "University of North Carolina at Charlotte Dr. Patricija van Oosten-Hawle Lab" at bounding box center [579, 271] width 308 height 181
click at [565, 491] on button "Add Presenter 2" at bounding box center [574, 501] width 86 height 25
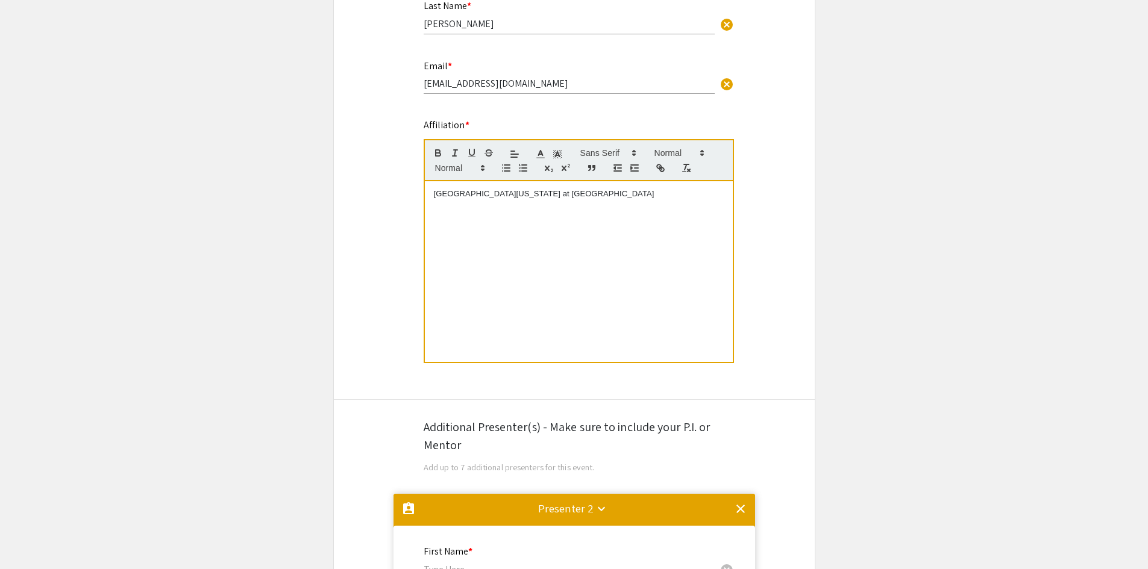
scroll to position [856, 0]
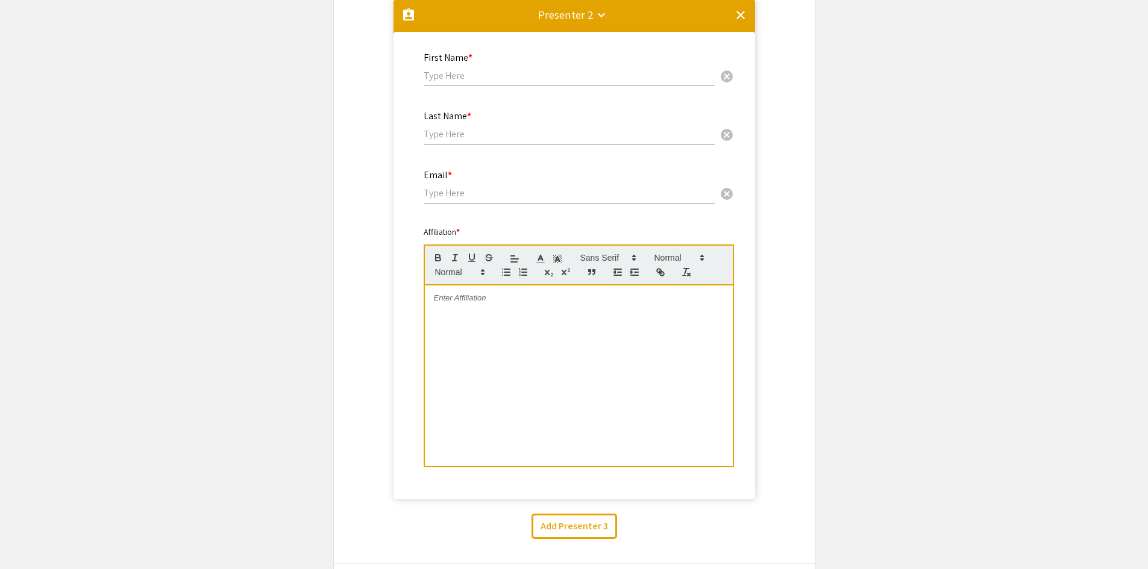
click at [468, 73] on input "text" at bounding box center [569, 75] width 291 height 13
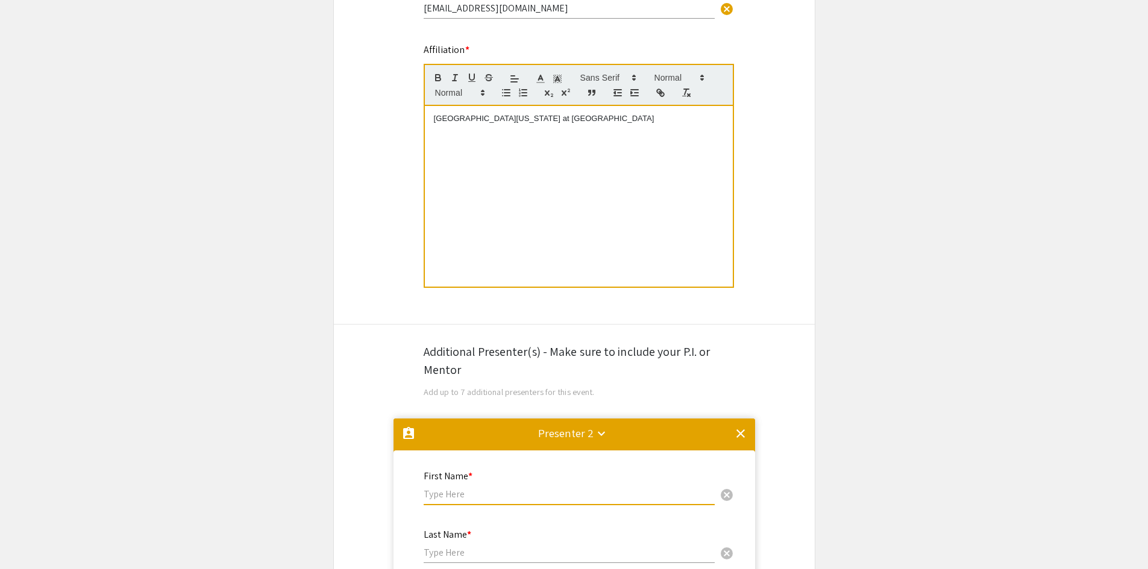
scroll to position [434, 0]
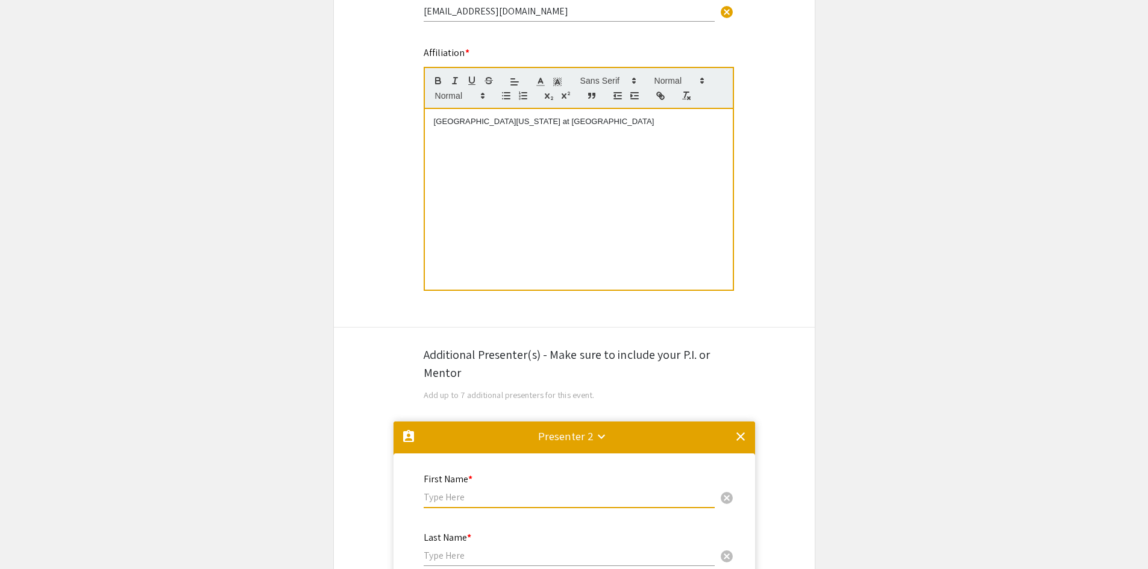
click at [458, 154] on div "University of North Carolina at Charlotte" at bounding box center [579, 199] width 308 height 181
drag, startPoint x: 579, startPoint y: 125, endPoint x: 377, endPoint y: 125, distance: 202.4
copy p "University of North Carolina at Charlotte"
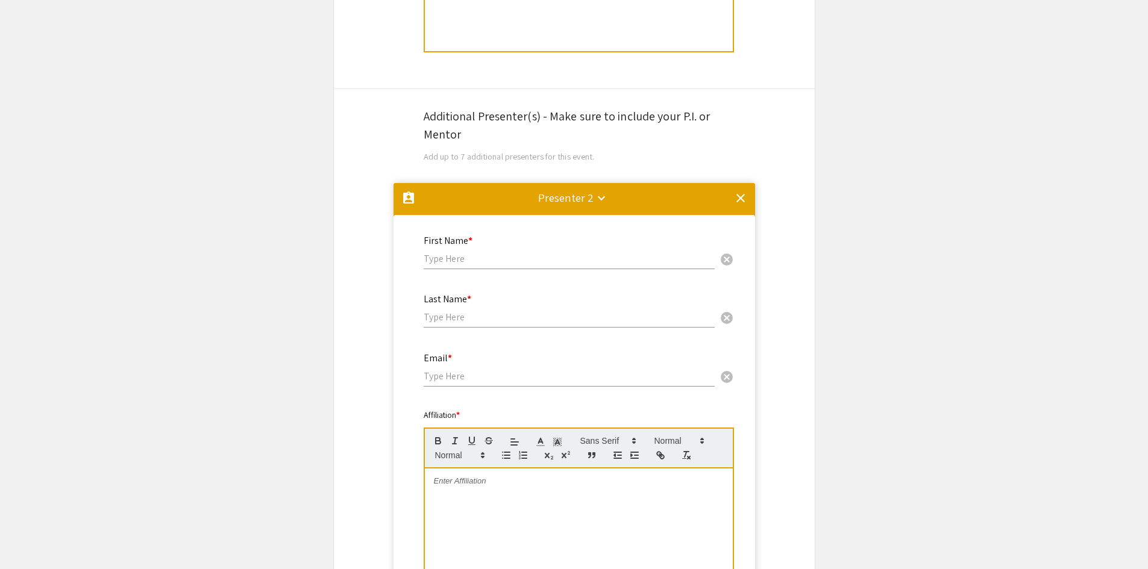
scroll to position [675, 0]
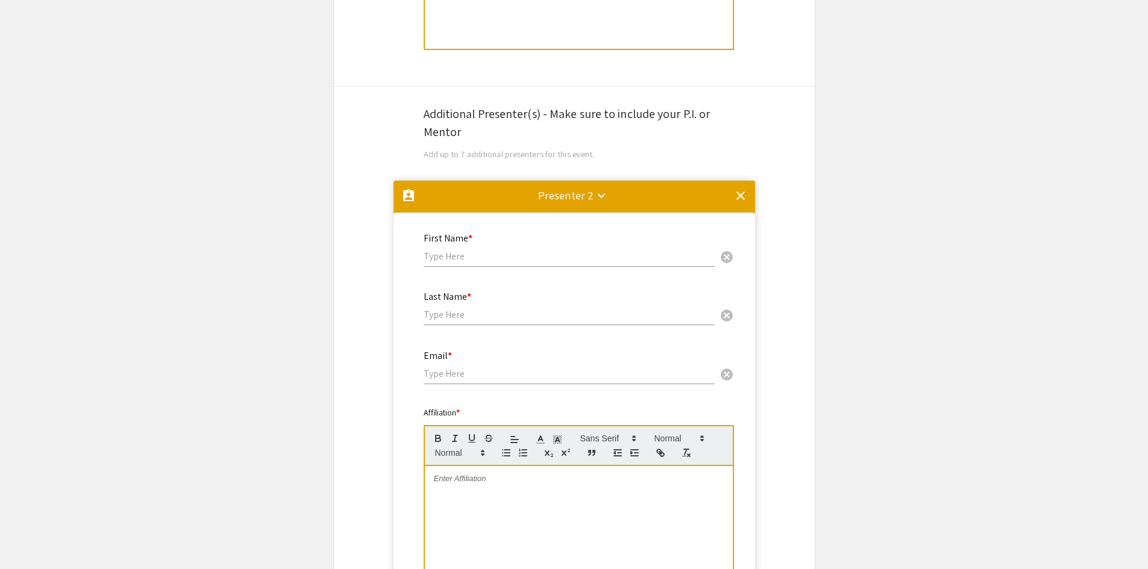
click at [489, 497] on div at bounding box center [579, 556] width 308 height 181
click at [454, 254] on input "text" at bounding box center [569, 256] width 291 height 13
type input "Patricijia"
type input "van Oosten-Hawle"
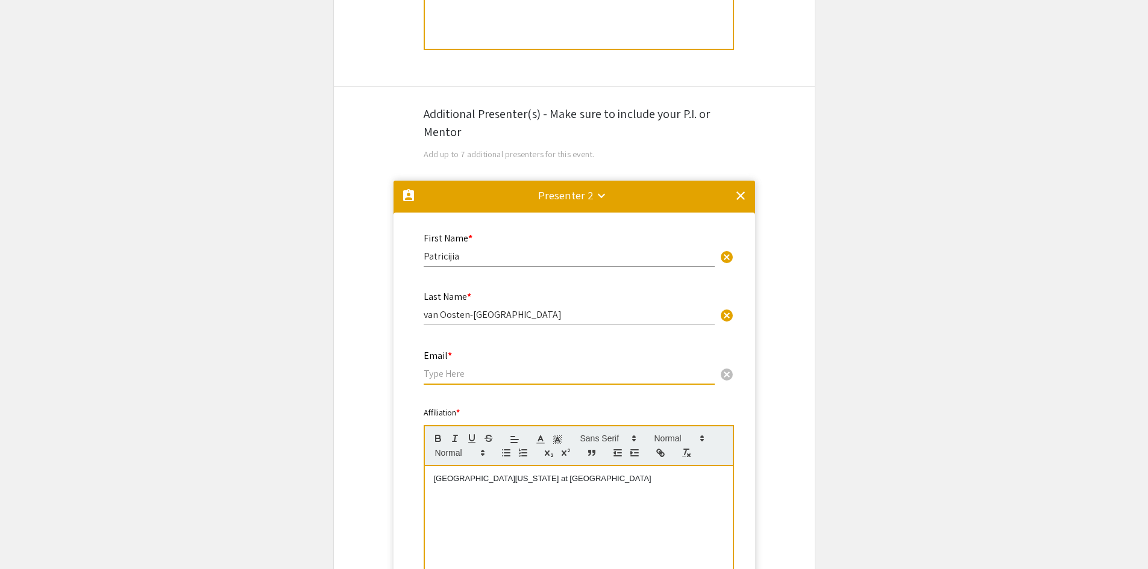
paste input "pvanoost@charlotte.edu"
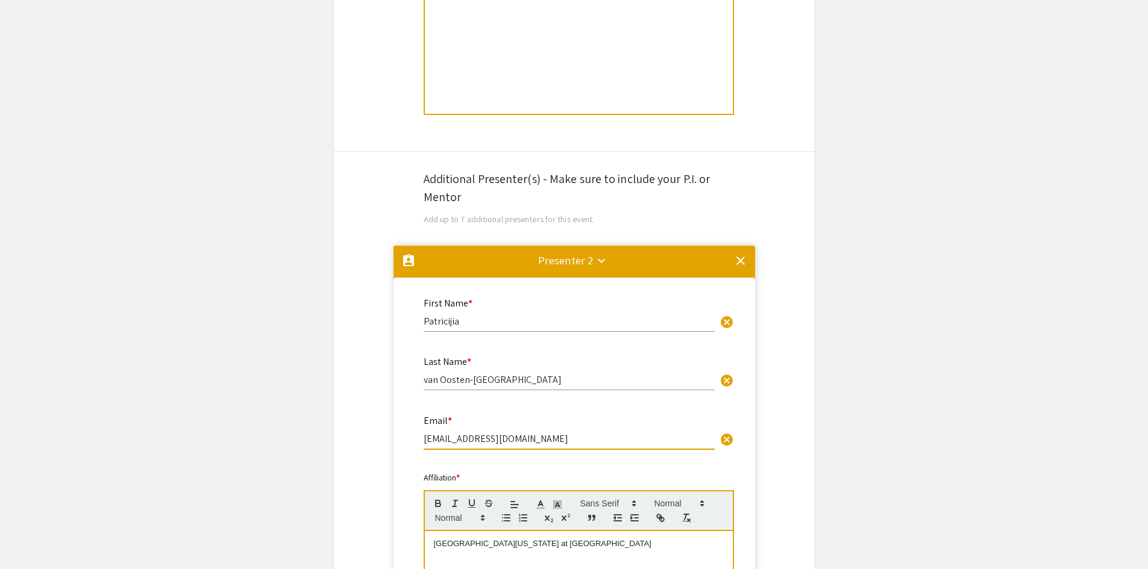
scroll to position [615, 0]
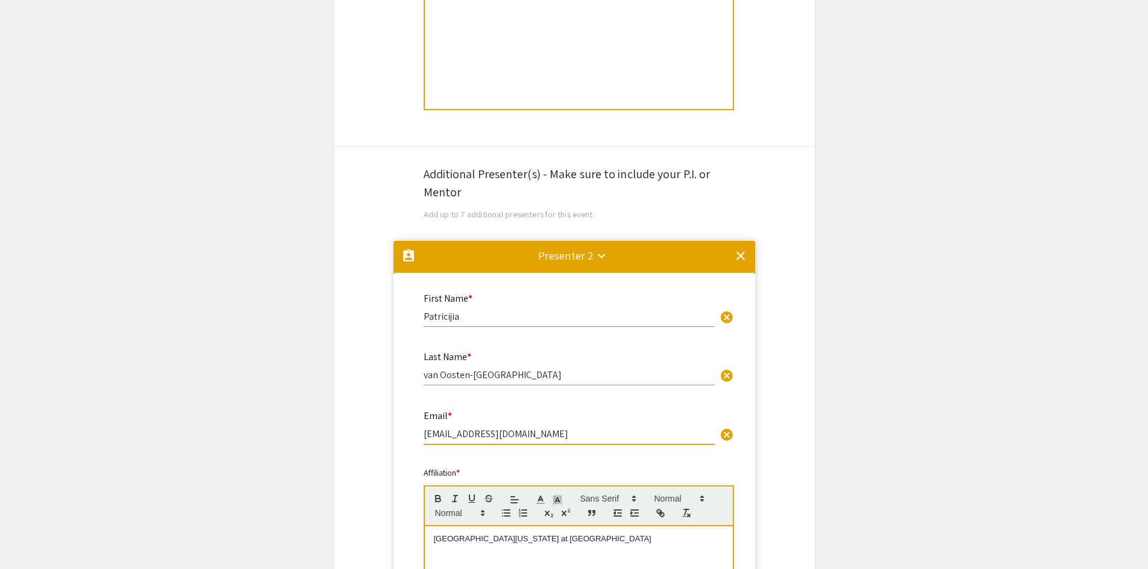
type input "pvanoost@charlotte.edu"
drag, startPoint x: 467, startPoint y: 321, endPoint x: 378, endPoint y: 321, distance: 88.6
click at [378, 321] on mat-accordion "assignment_ind Presenter 2 keyboard_arrow_down clear First Name * Patricijia ca…" at bounding box center [574, 495] width 481 height 519
paste input "a"
type input "Patricija"
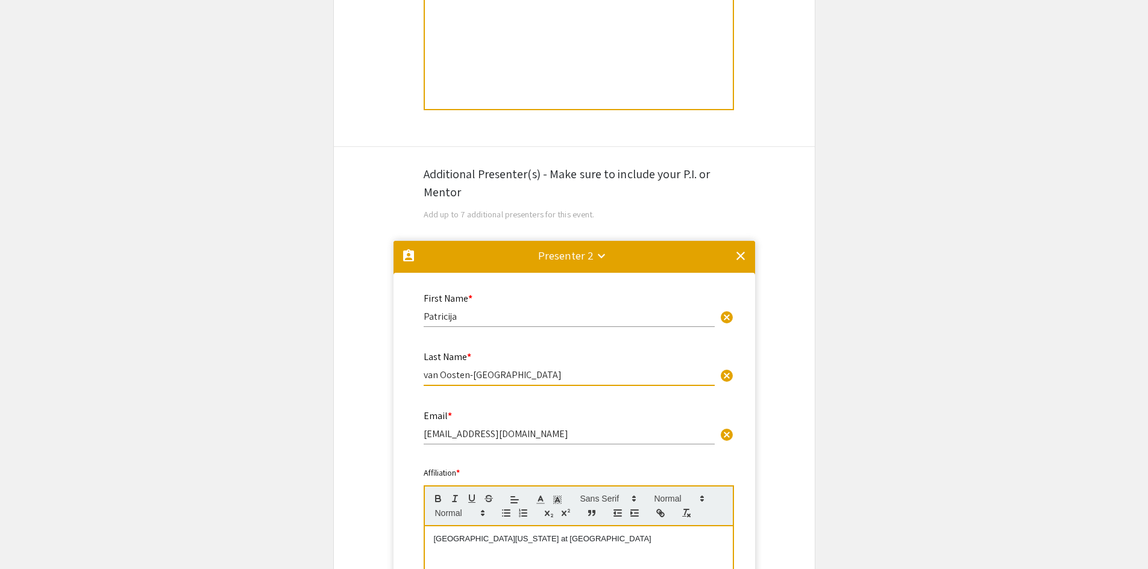
drag, startPoint x: 518, startPoint y: 379, endPoint x: 392, endPoint y: 378, distance: 125.9
click at [392, 378] on mat-accordion "assignment_ind Presenter 2 keyboard_arrow_down clear First Name * Patricija can…" at bounding box center [574, 495] width 481 height 519
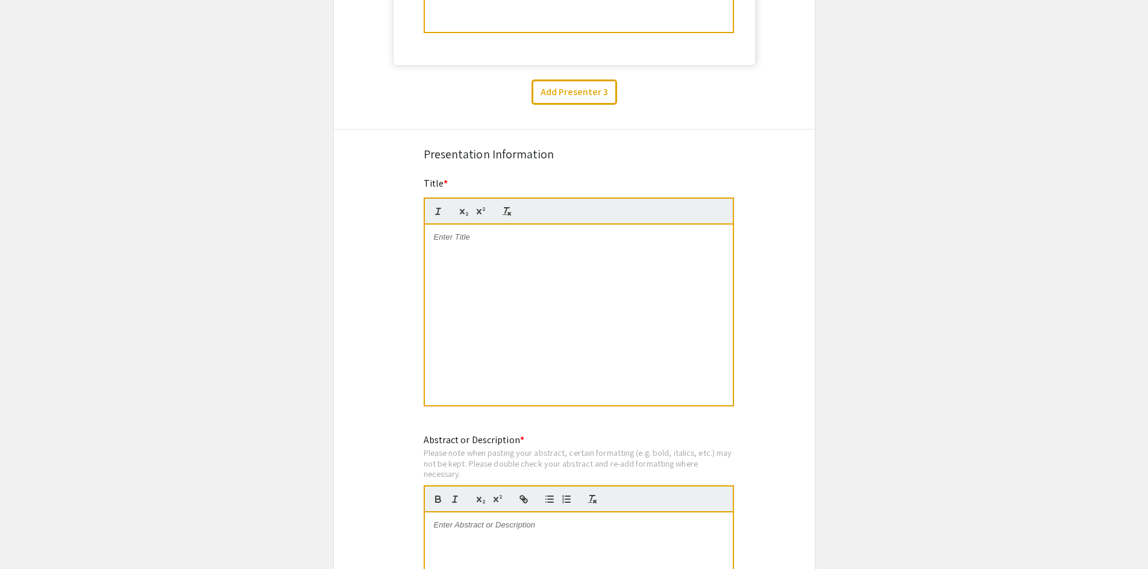
scroll to position [1277, 0]
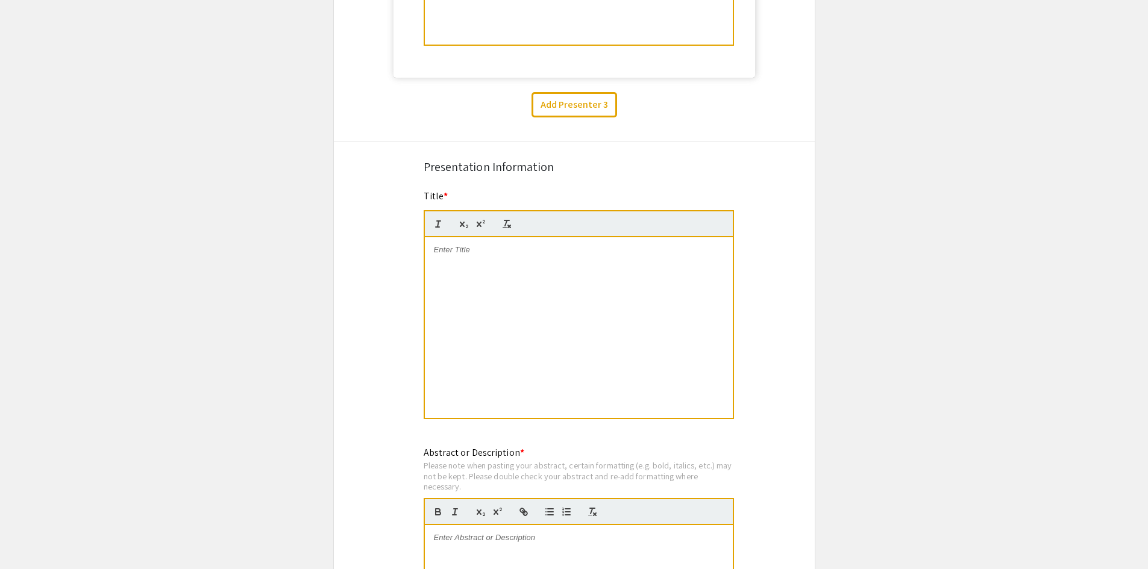
click at [581, 251] on p at bounding box center [579, 250] width 290 height 11
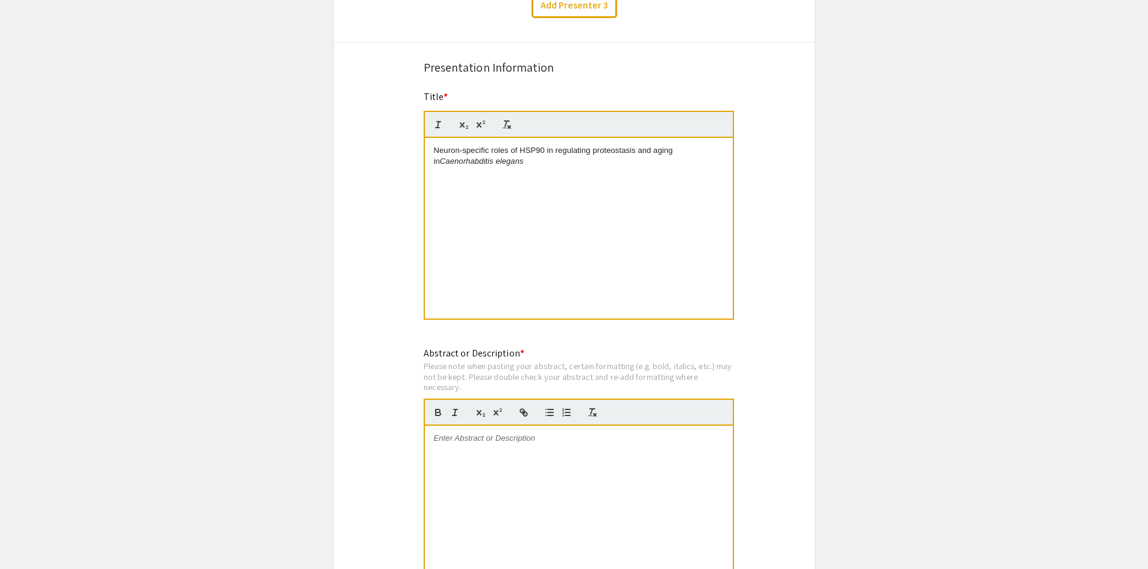
scroll to position [1398, 0]
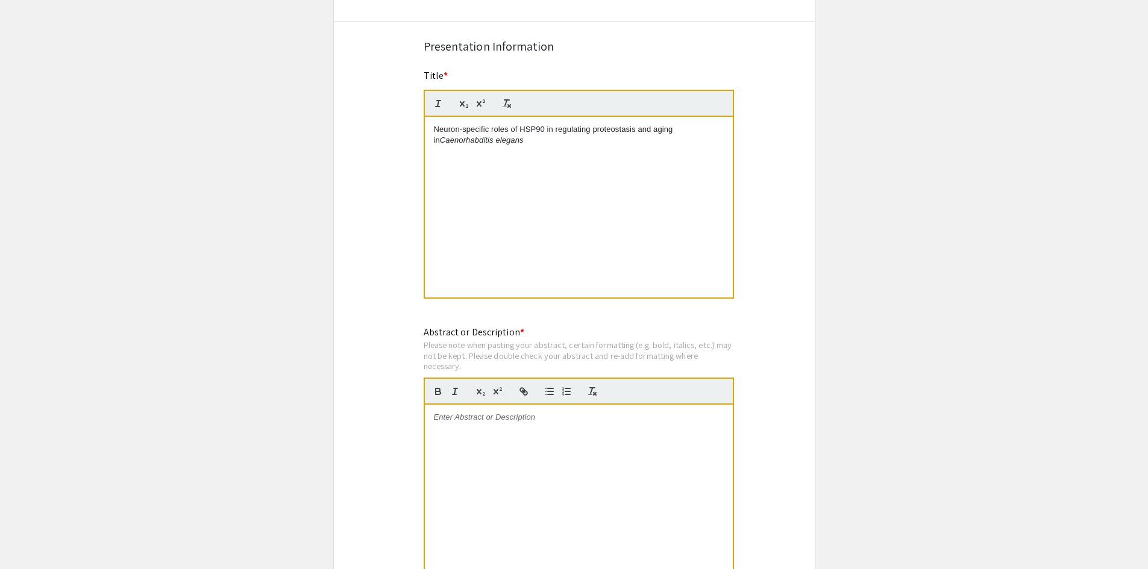
click at [532, 452] on div at bounding box center [579, 495] width 308 height 181
click at [490, 443] on div at bounding box center [579, 495] width 308 height 181
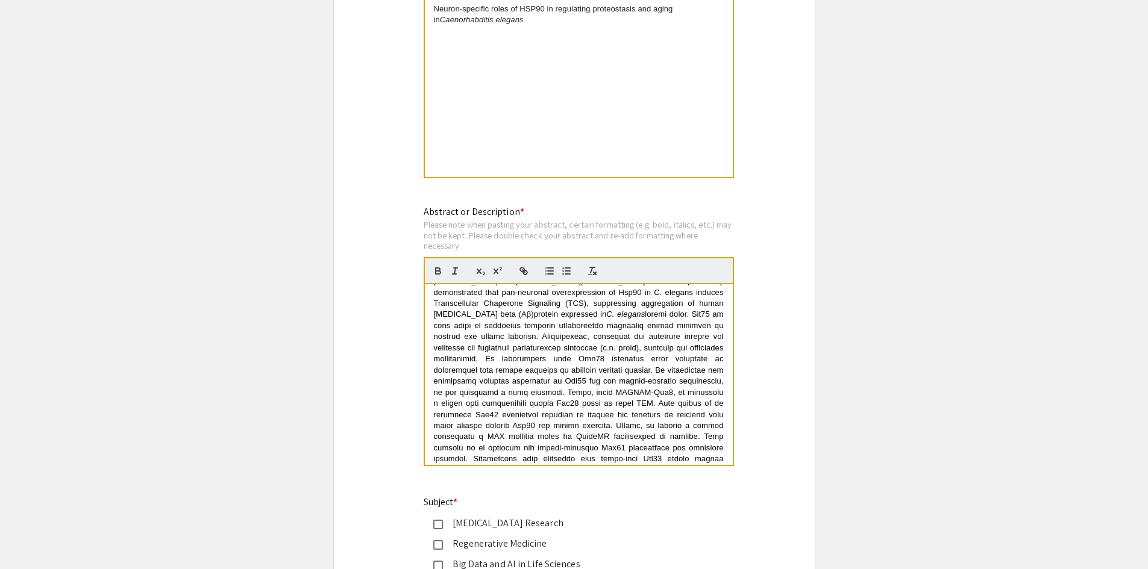
scroll to position [121, 0]
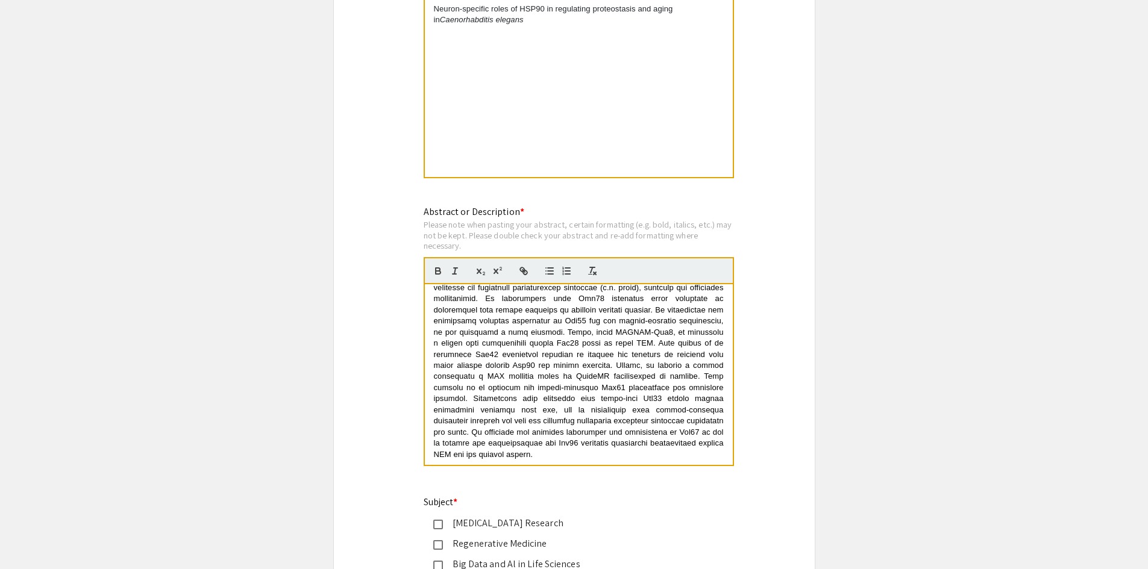
click at [628, 446] on span at bounding box center [580, 353] width 292 height 209
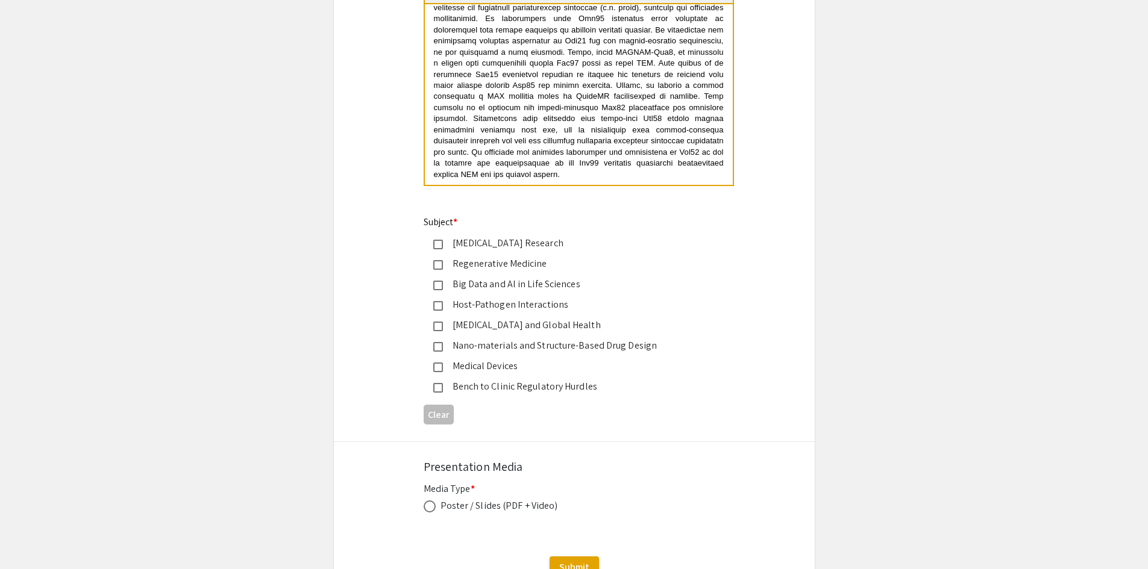
scroll to position [1820, 0]
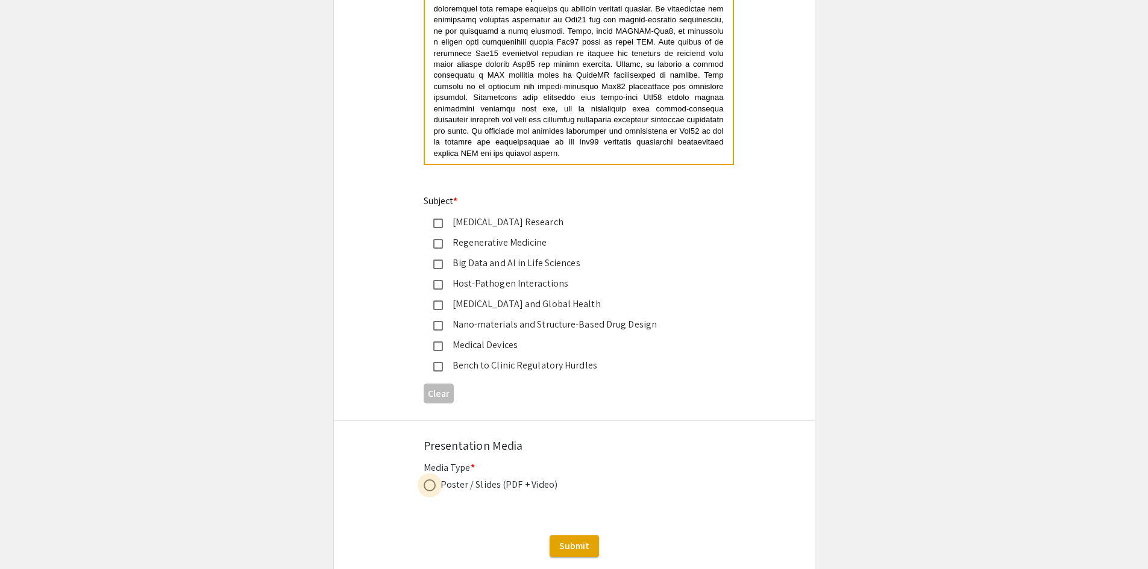
click at [433, 486] on span at bounding box center [430, 486] width 12 height 12
click at [433, 486] on input "radio" at bounding box center [430, 486] width 12 height 12
radio input "true"
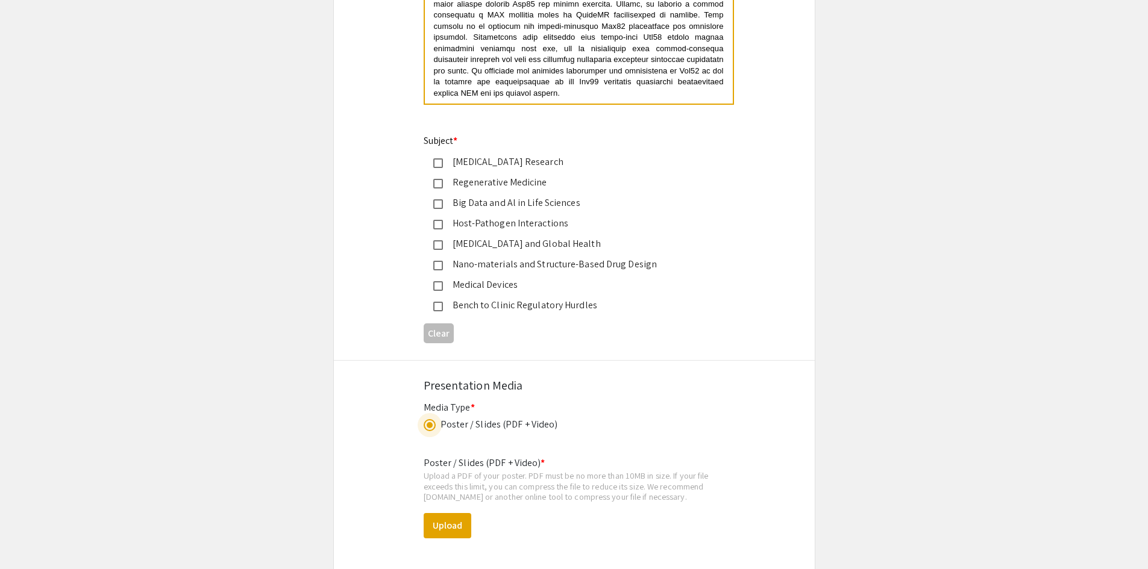
scroll to position [1940, 0]
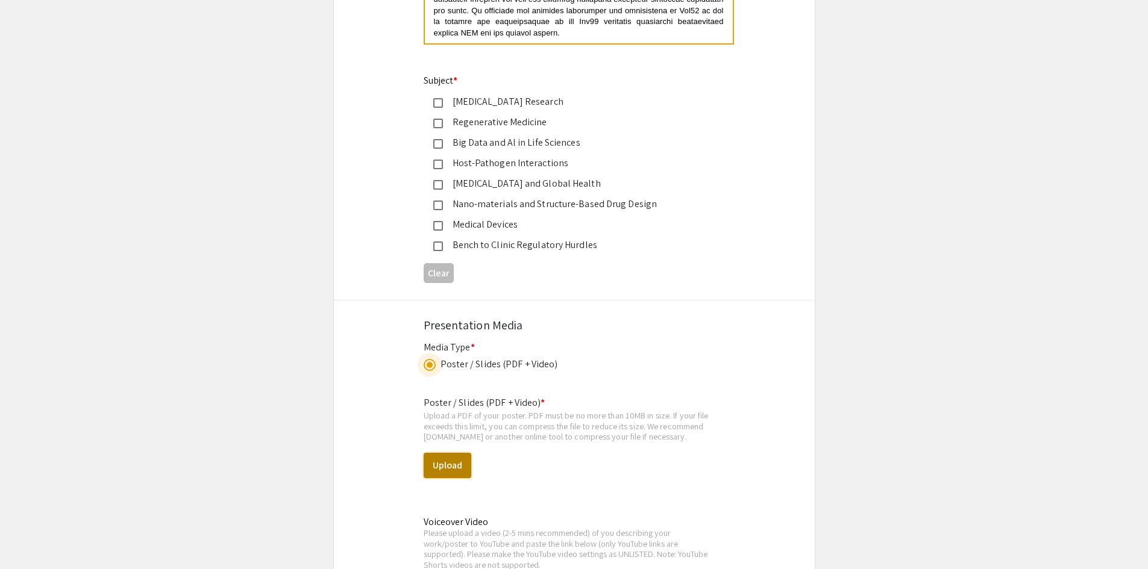
click at [457, 459] on button "Upload" at bounding box center [448, 465] width 48 height 25
click at [449, 459] on button "Upload" at bounding box center [448, 465] width 48 height 25
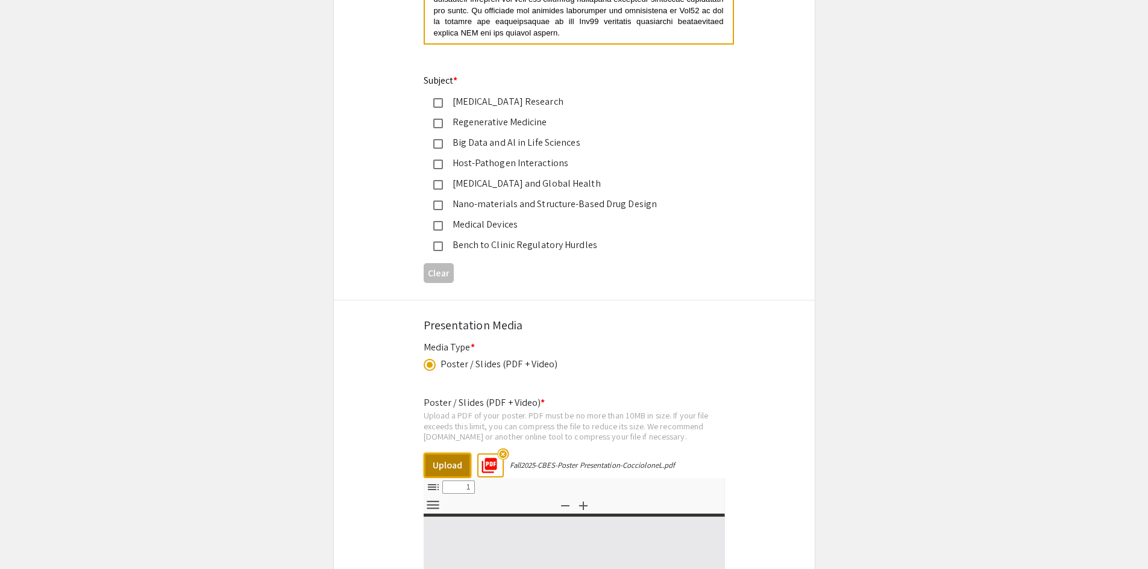
select select "custom"
type input "0"
select select "custom"
type input "1"
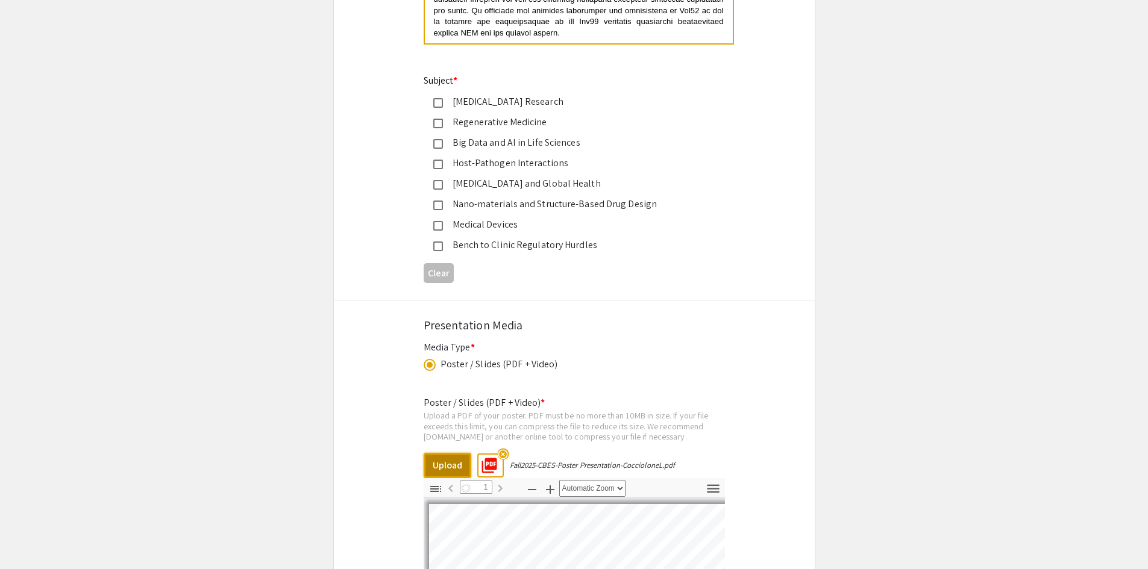
select select "auto"
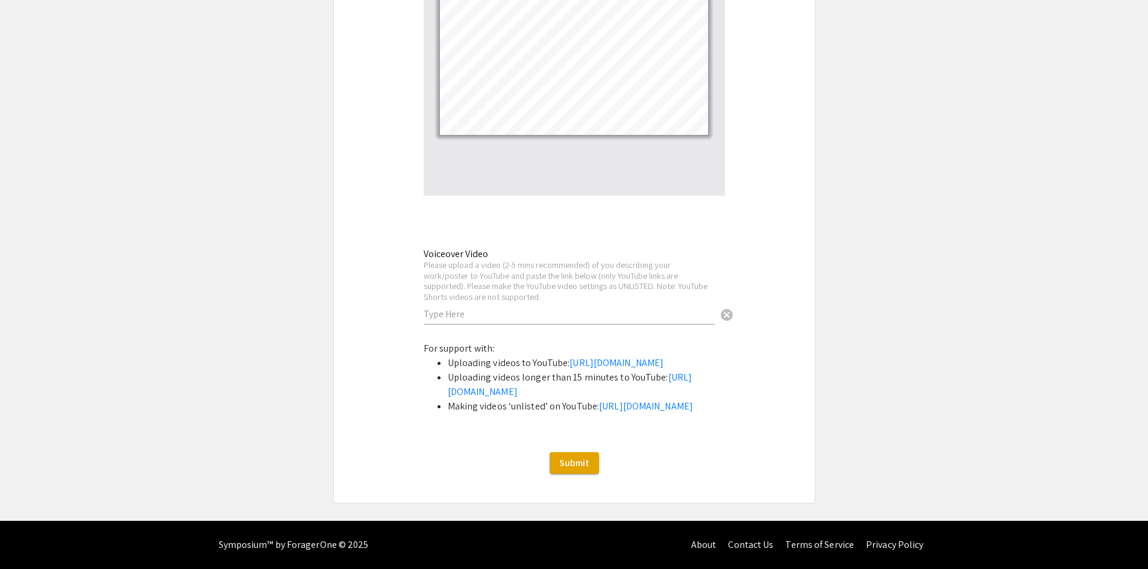
scroll to position [2543, 0]
click at [489, 308] on input "text" at bounding box center [569, 314] width 291 height 13
paste input "https://www.youtube.com/watch?v=ZdiMC_wzVBU"
type input "https://www.youtube.com/watch?v=ZdiMC_wzVBU"
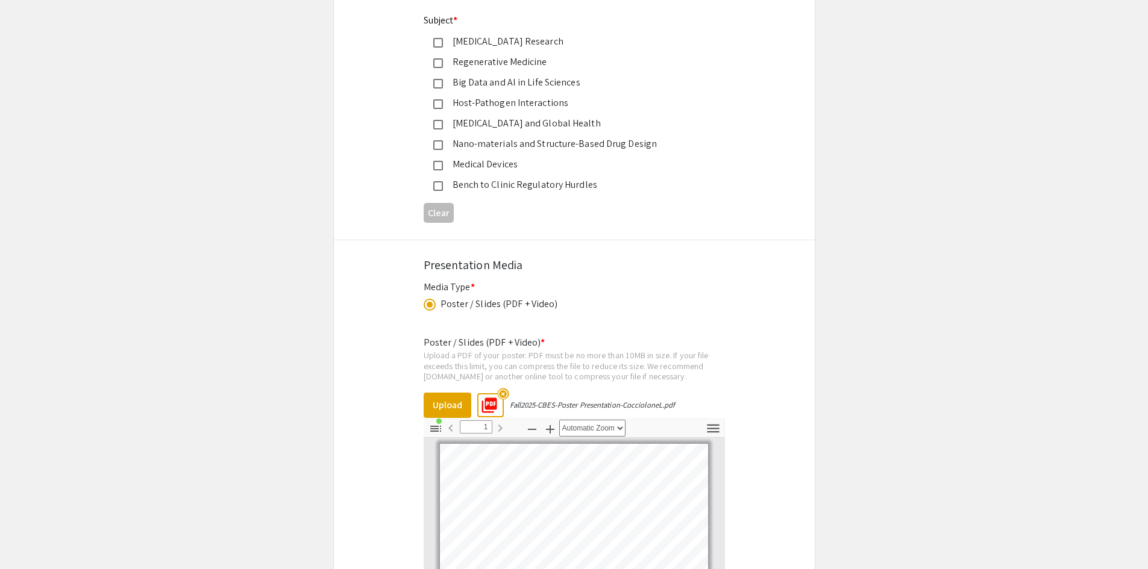
scroll to position [1940, 0]
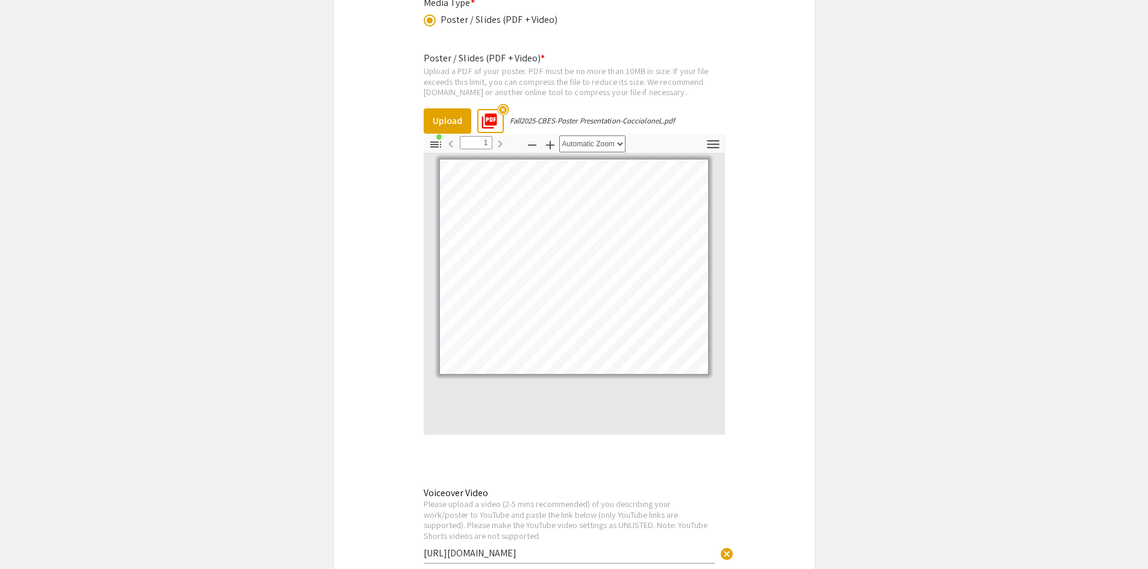
scroll to position [2302, 0]
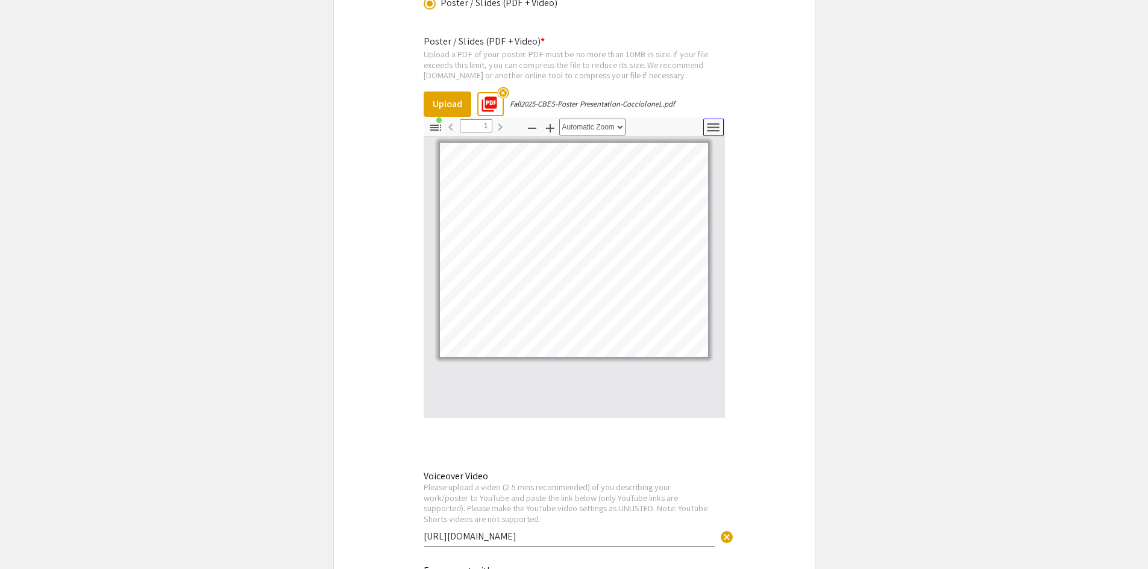
click at [715, 128] on icon "button" at bounding box center [713, 127] width 12 height 8
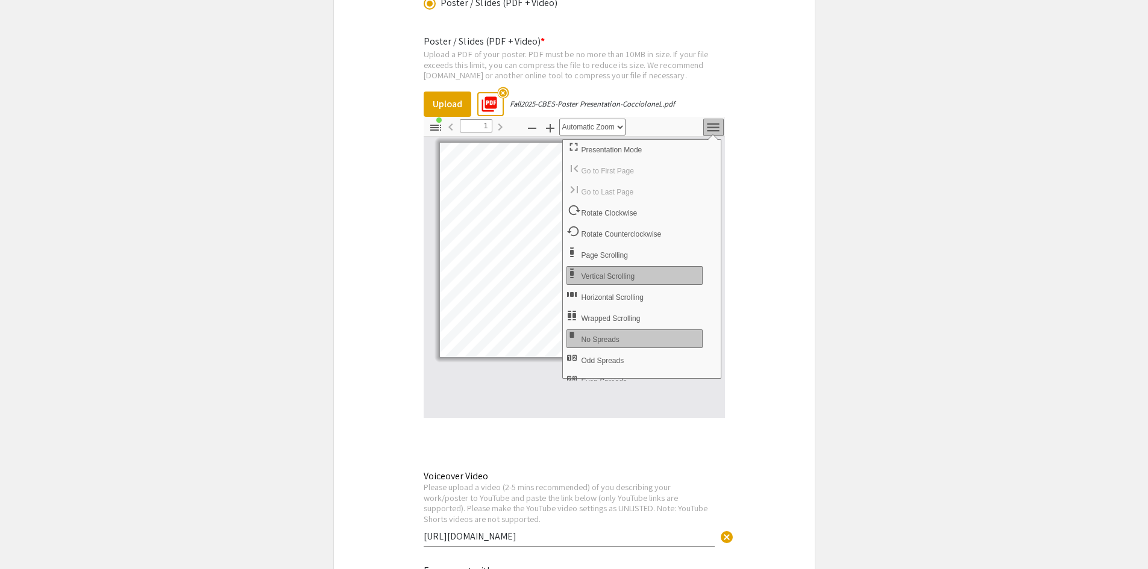
click at [715, 128] on icon "button" at bounding box center [713, 127] width 12 height 8
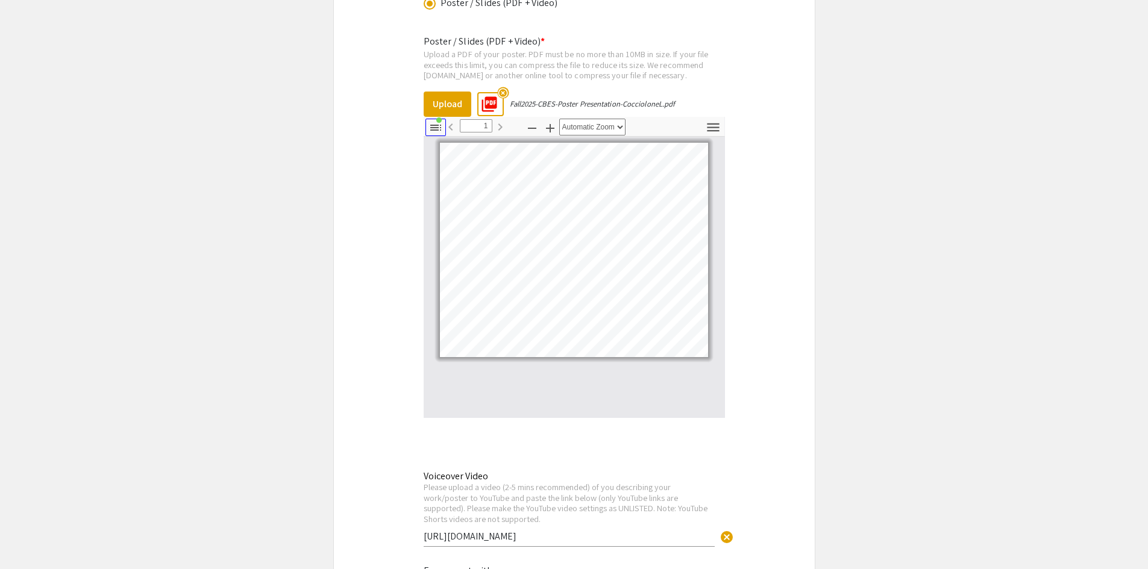
click at [434, 124] on icon "button" at bounding box center [435, 128] width 14 height 14
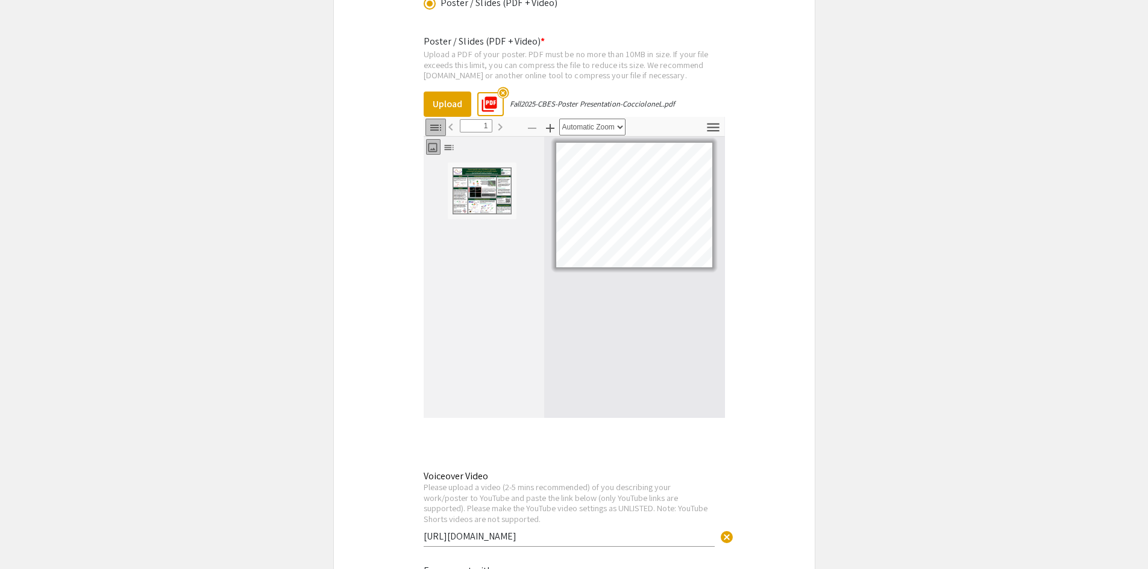
click at [434, 124] on icon "button" at bounding box center [435, 128] width 14 height 14
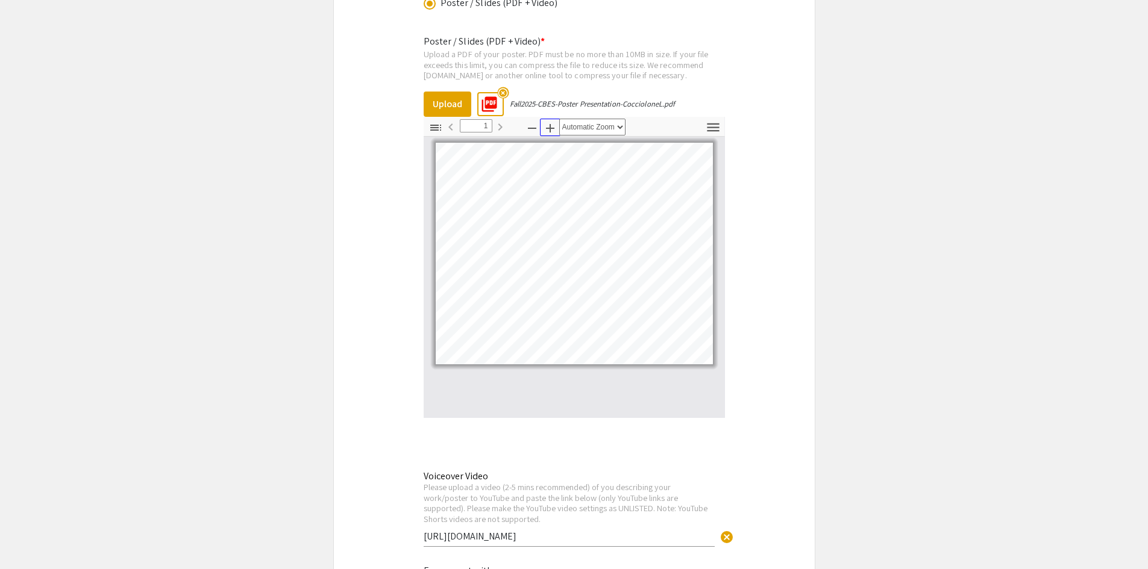
click at [556, 128] on icon "button" at bounding box center [550, 128] width 14 height 14
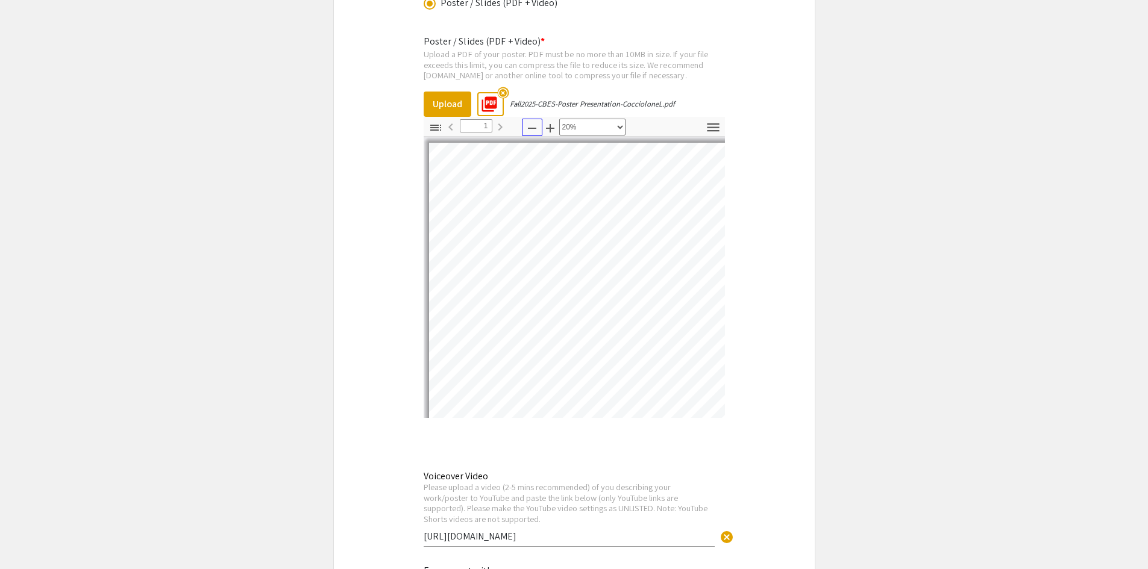
click at [536, 127] on icon "button" at bounding box center [532, 128] width 14 height 14
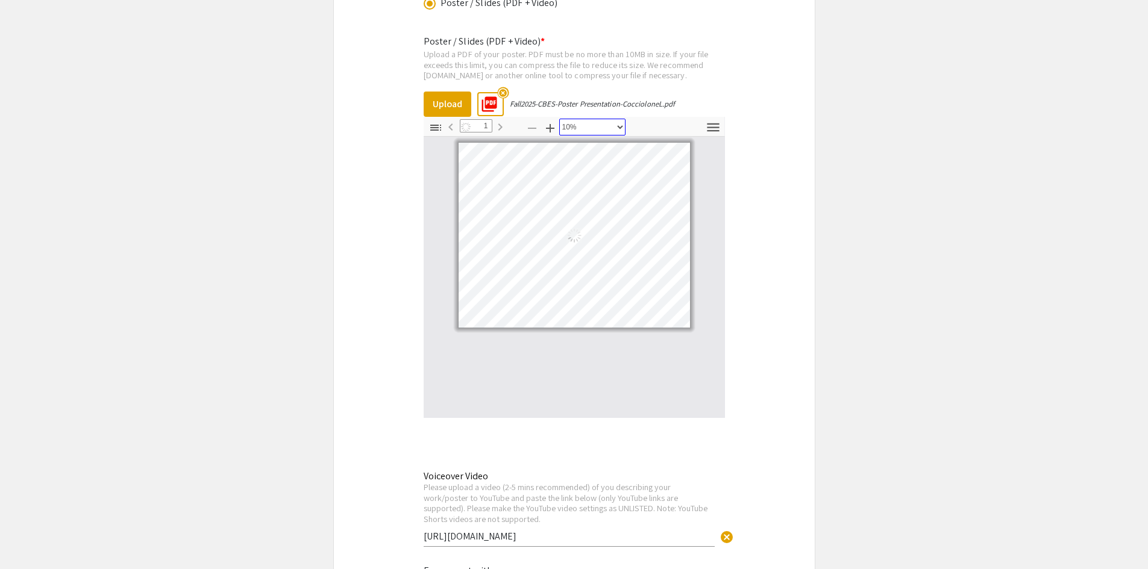
click at [615, 126] on select "Automatic Zoom Actual Size Page Fit Page Width 50% 100% 125% 150% 200% 300% 400…" at bounding box center [592, 127] width 66 height 17
select select "auto"
click at [559, 119] on select "Automatic Zoom Actual Size Page Fit Page Width 50% 100% 125% 150% 200% 300% 400…" at bounding box center [592, 127] width 66 height 17
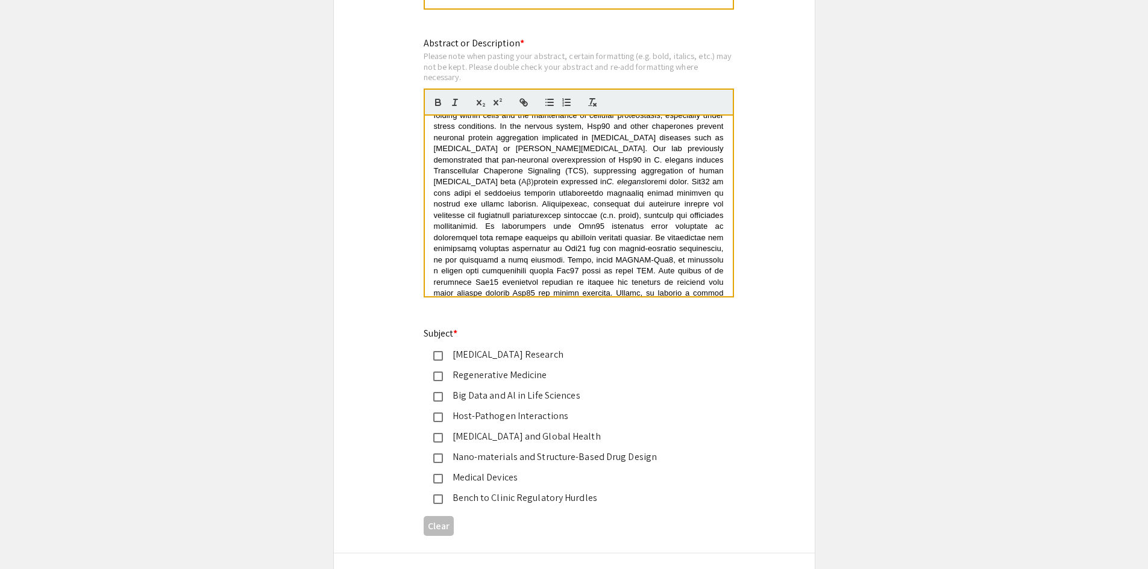
scroll to position [1747, 0]
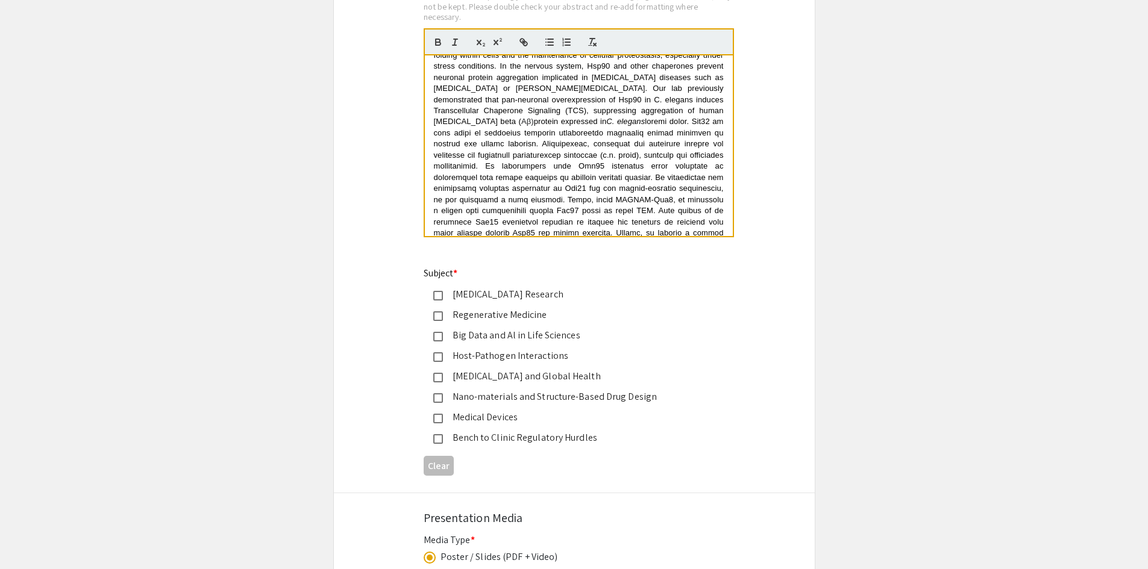
click at [436, 379] on mat-pseudo-checkbox at bounding box center [438, 378] width 10 height 10
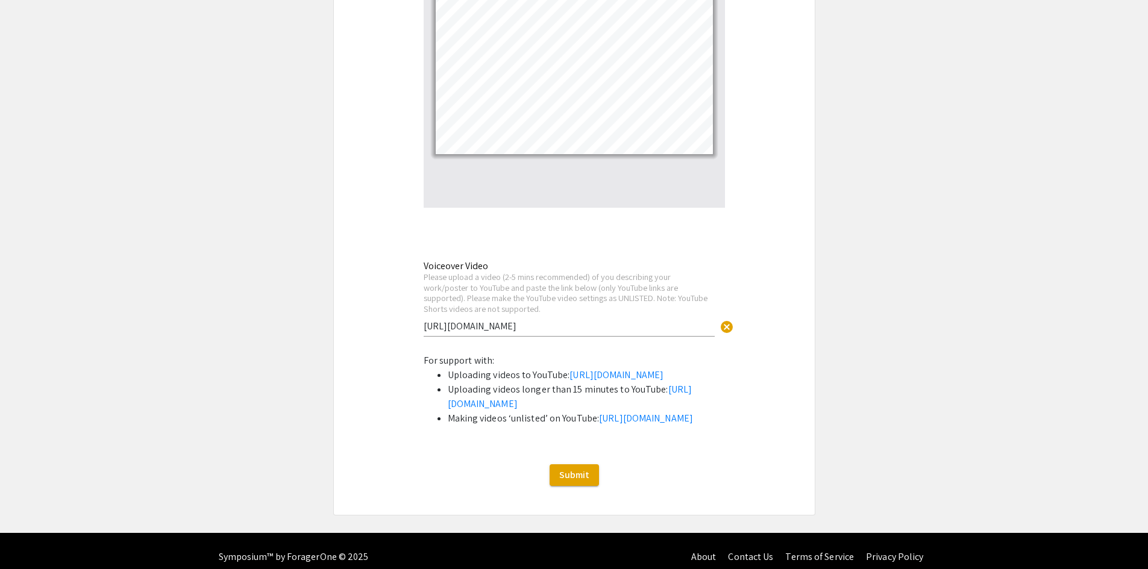
scroll to position [2596, 0]
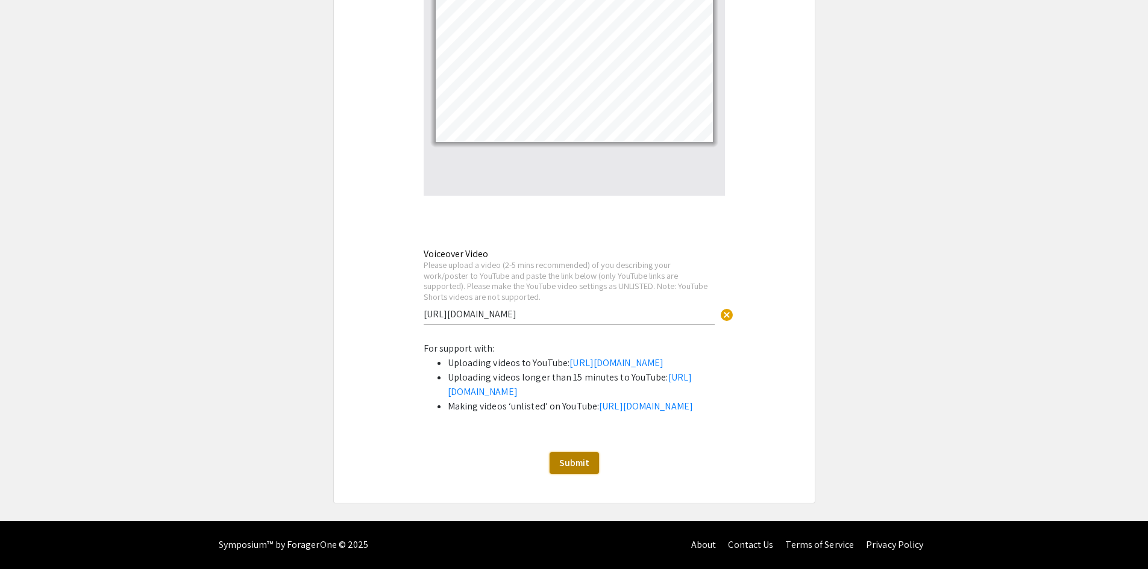
click at [587, 466] on span "Submit" at bounding box center [574, 463] width 30 height 13
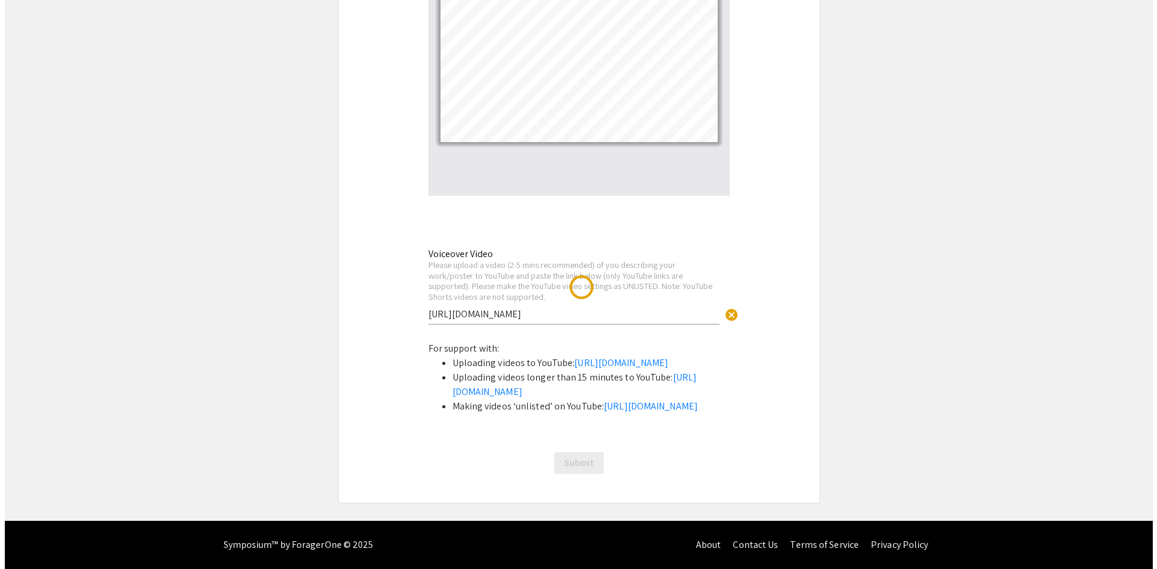
scroll to position [0, 0]
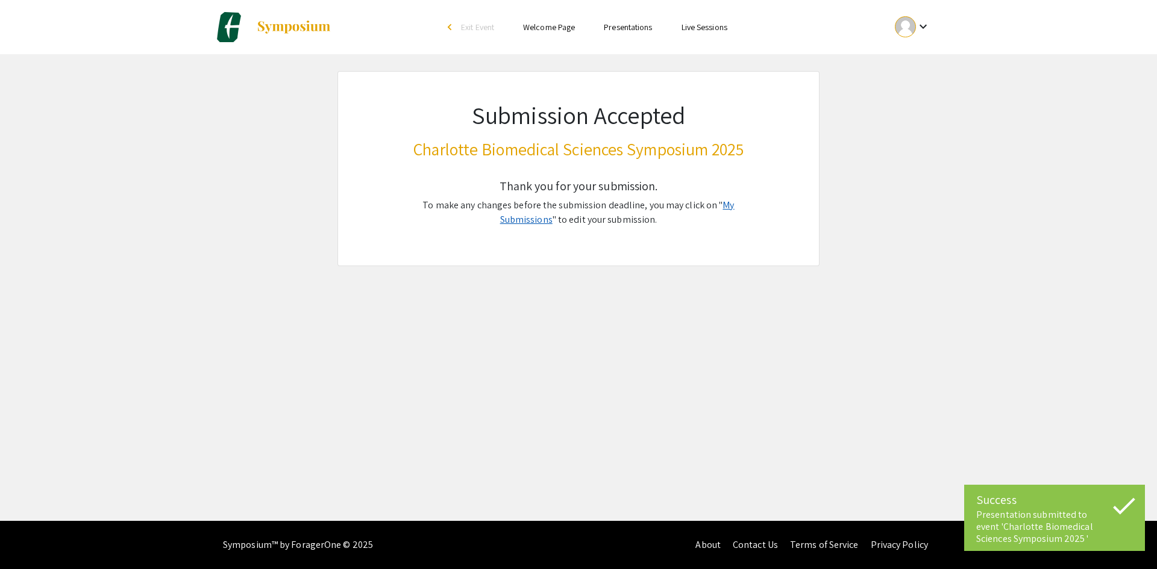
click at [699, 207] on link "My Submissions" at bounding box center [617, 212] width 234 height 27
